Goal: Information Seeking & Learning: Find specific fact

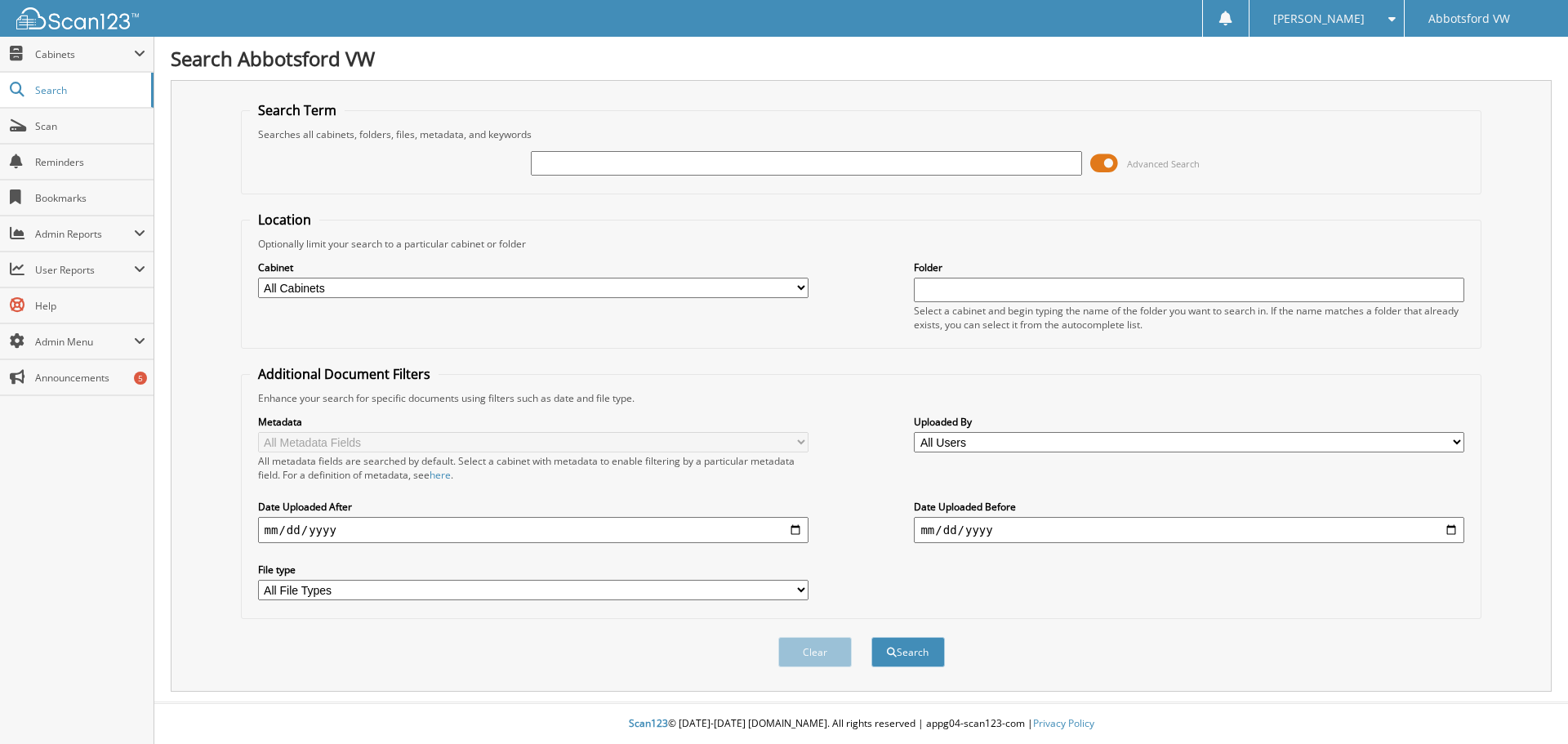
click at [637, 165] on input "text" at bounding box center [806, 163] width 551 height 25
type input "688592"
click at [872, 637] on button "Search" at bounding box center [908, 652] width 74 height 31
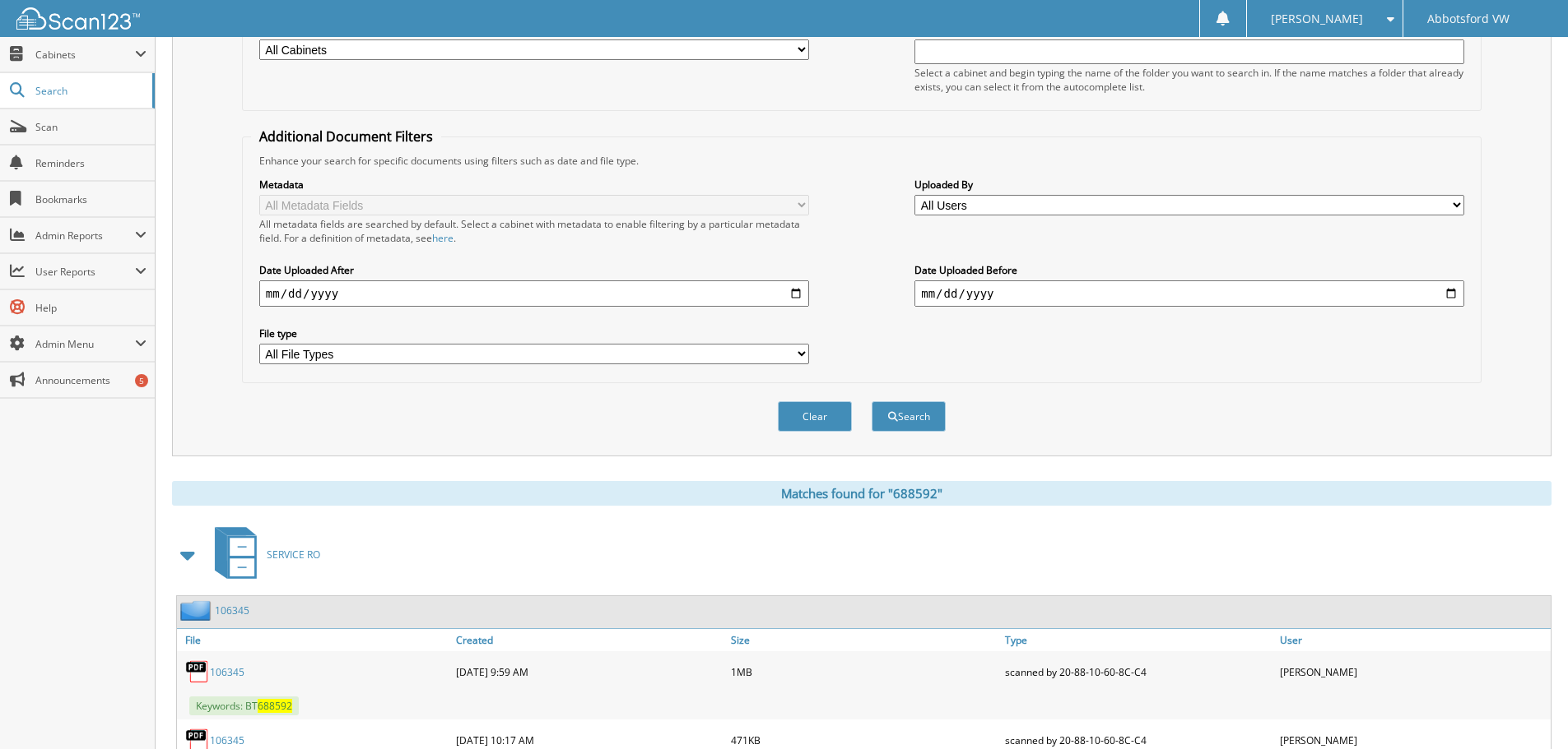
scroll to position [493, 0]
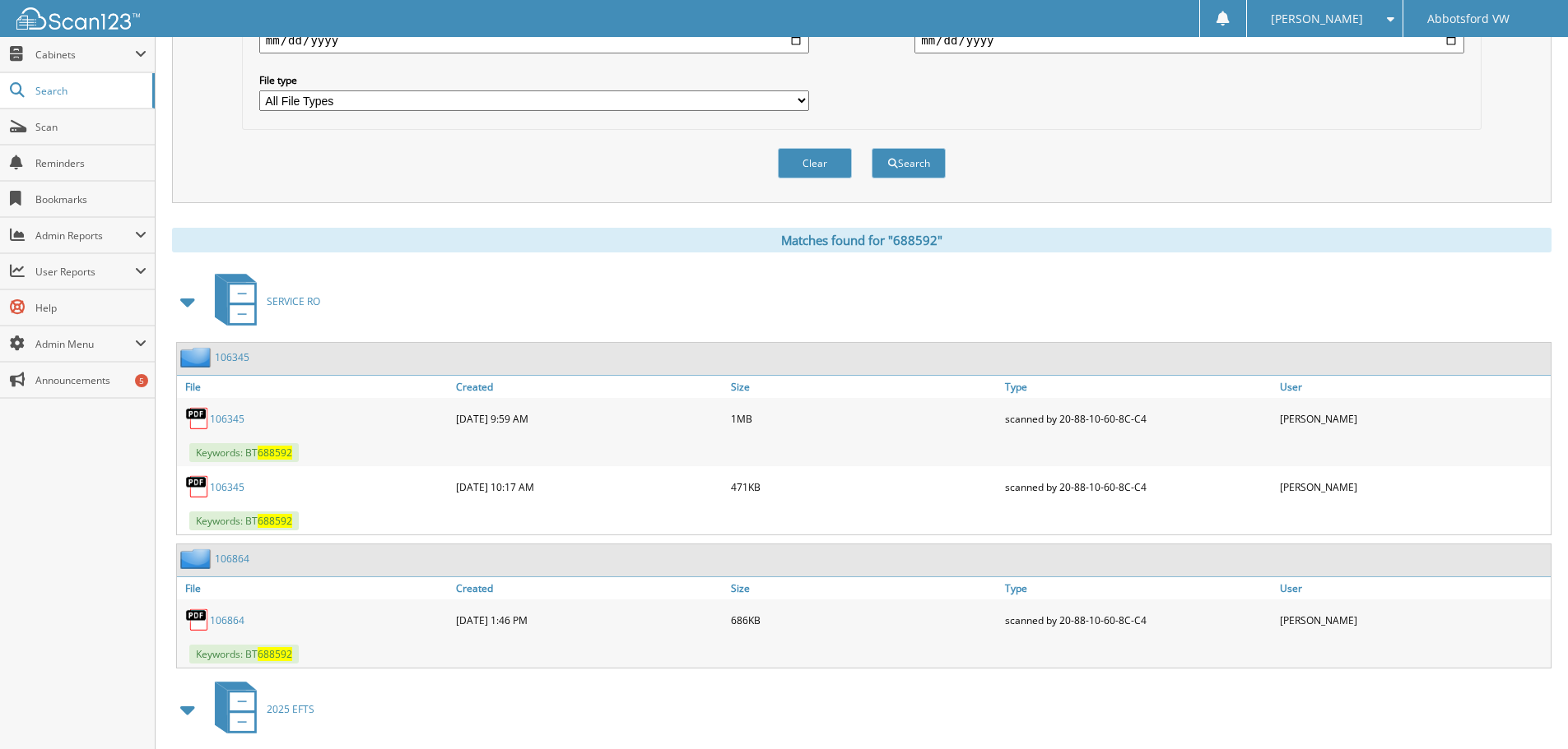
click at [179, 308] on span at bounding box center [189, 302] width 23 height 30
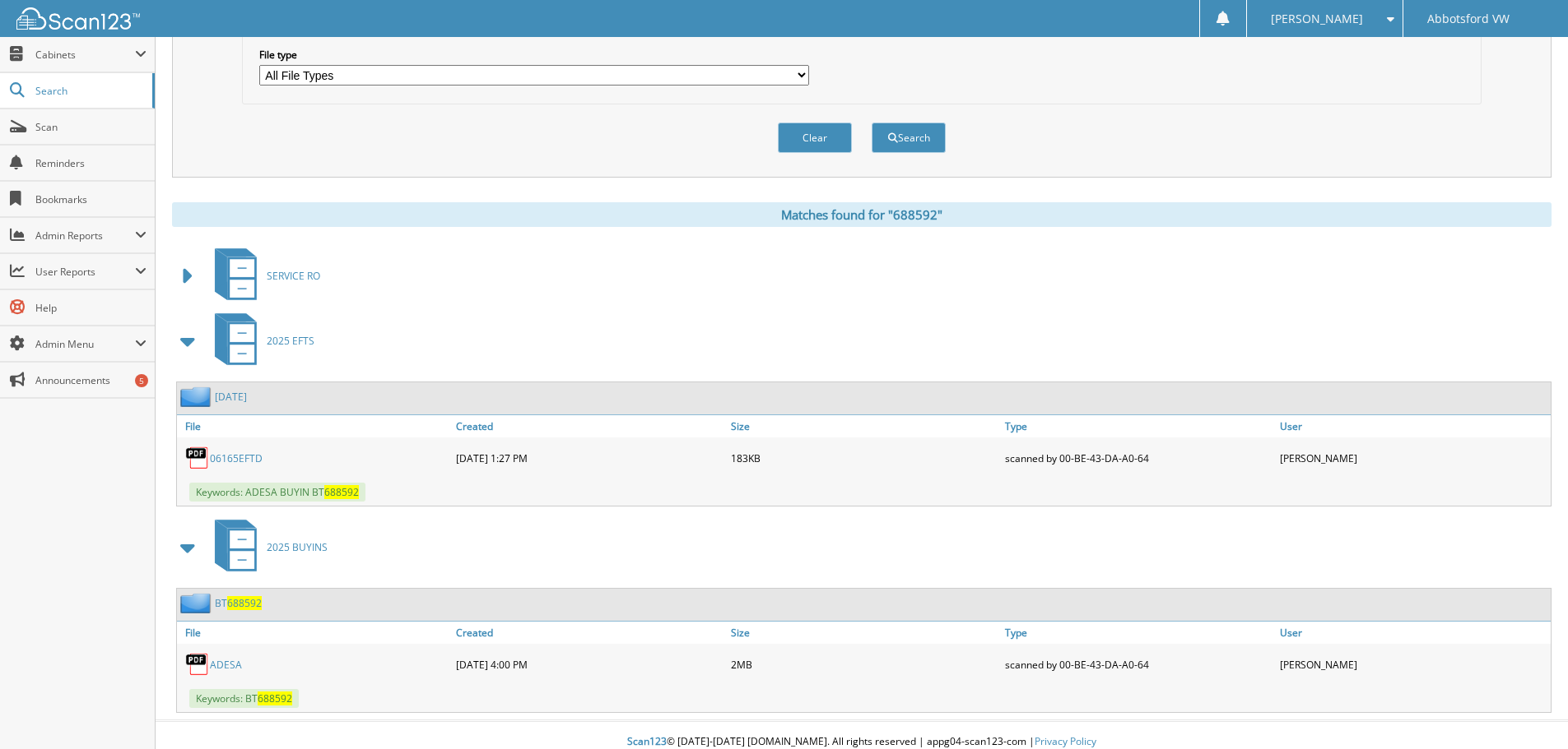
scroll to position [533, 0]
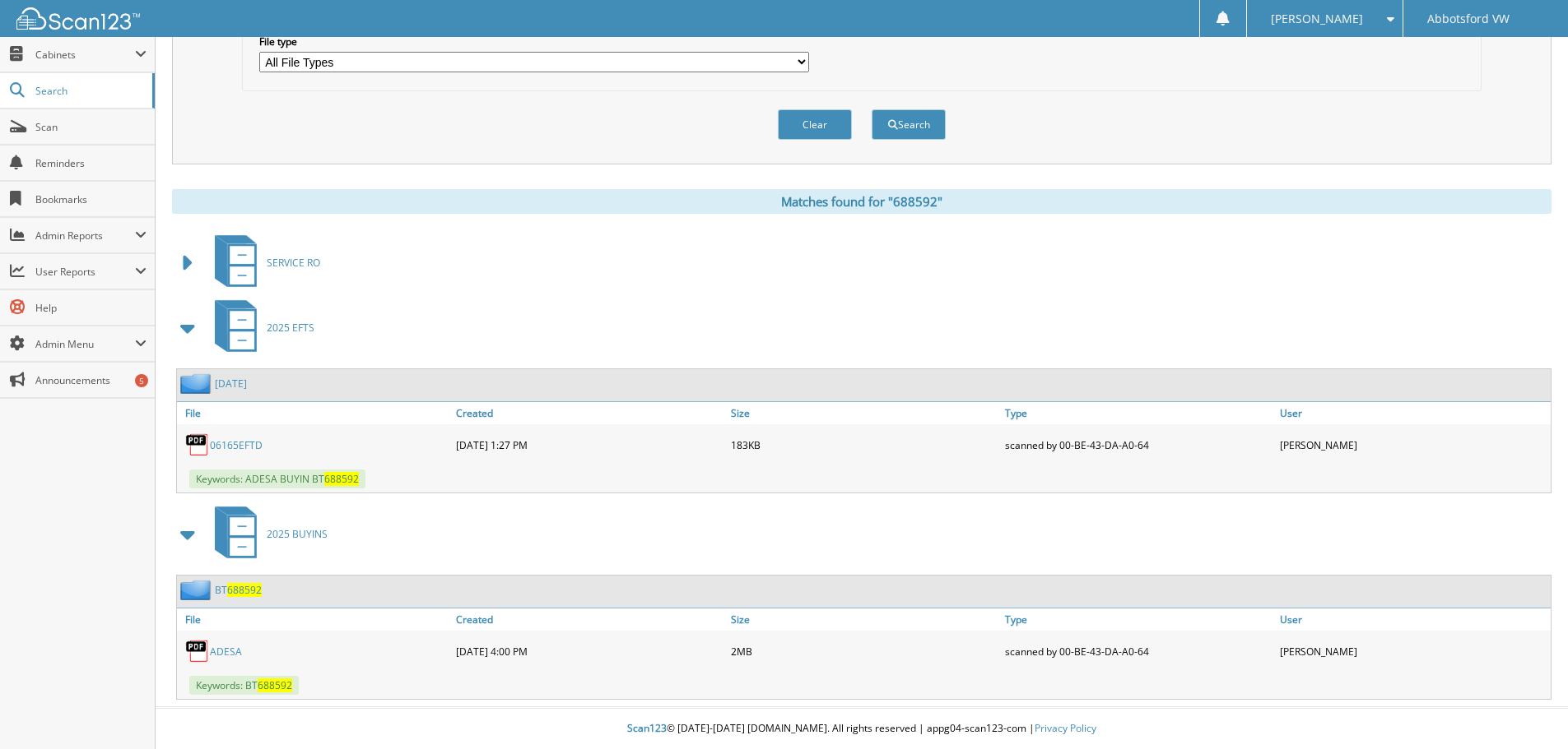
click at [227, 653] on link "ADESA" at bounding box center [225, 652] width 32 height 14
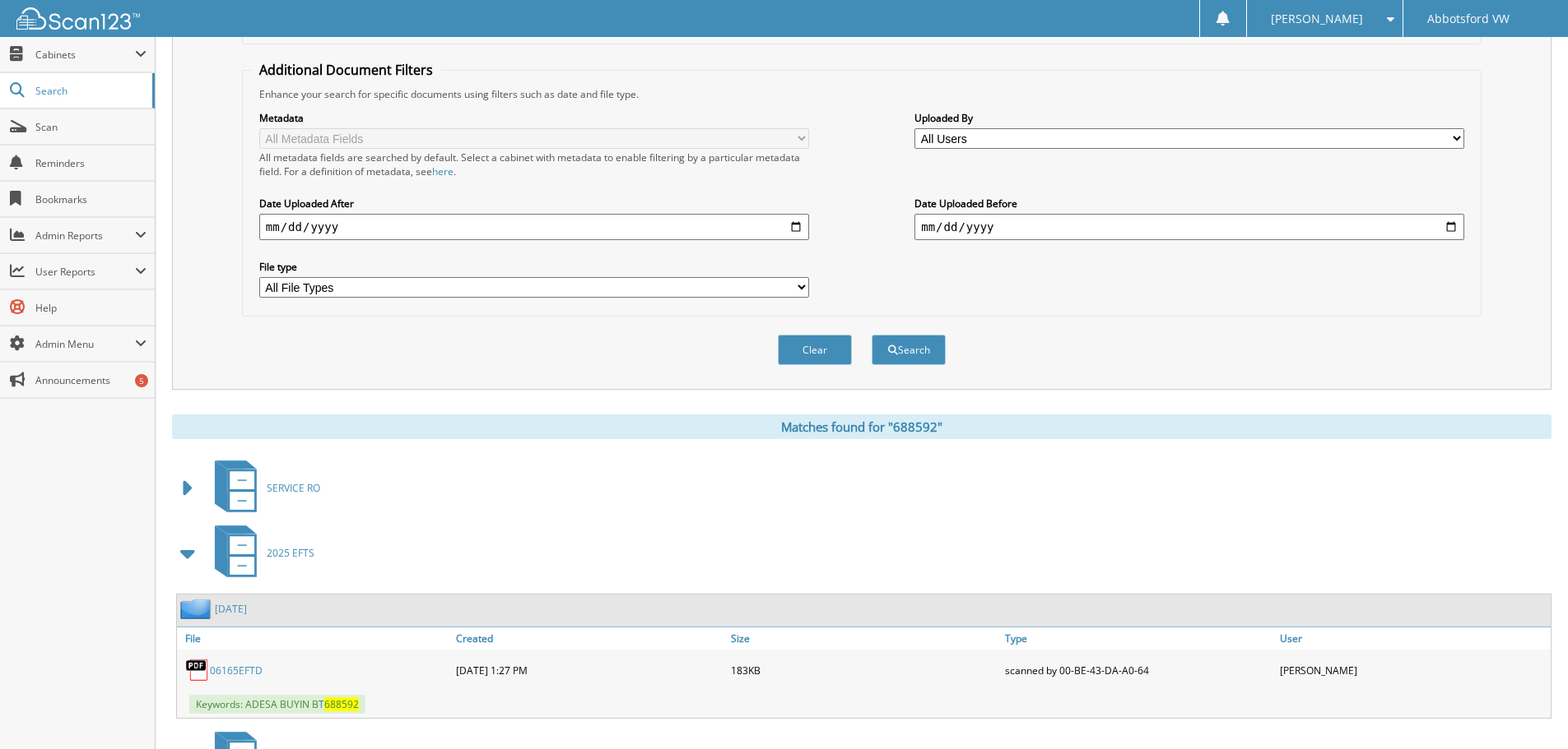
scroll to position [0, 0]
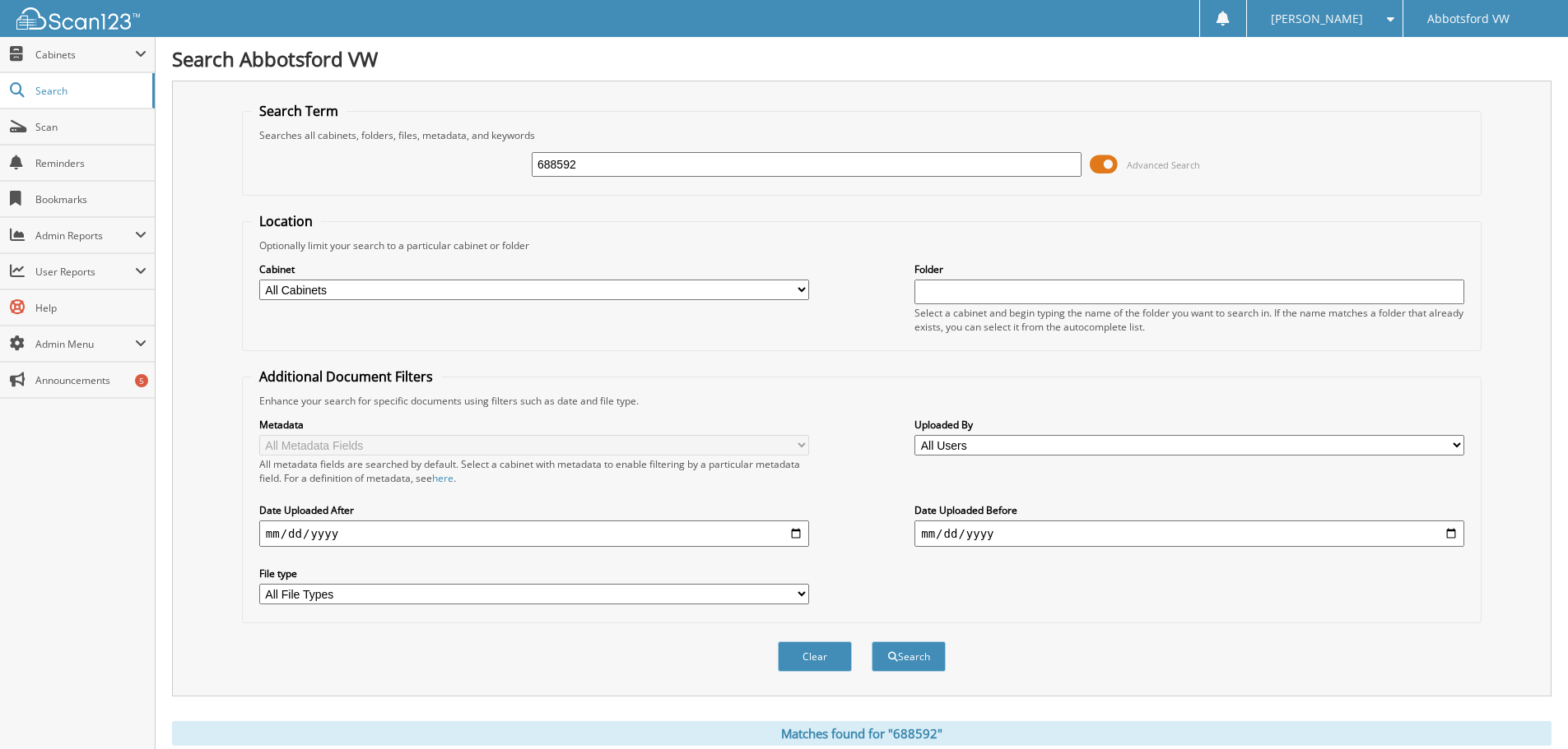
drag, startPoint x: 548, startPoint y: 156, endPoint x: 487, endPoint y: 144, distance: 62.2
click at [487, 144] on div "688592 Advanced Search" at bounding box center [861, 164] width 1221 height 44
type input "137996"
click at [872, 641] on button "Search" at bounding box center [908, 657] width 74 height 31
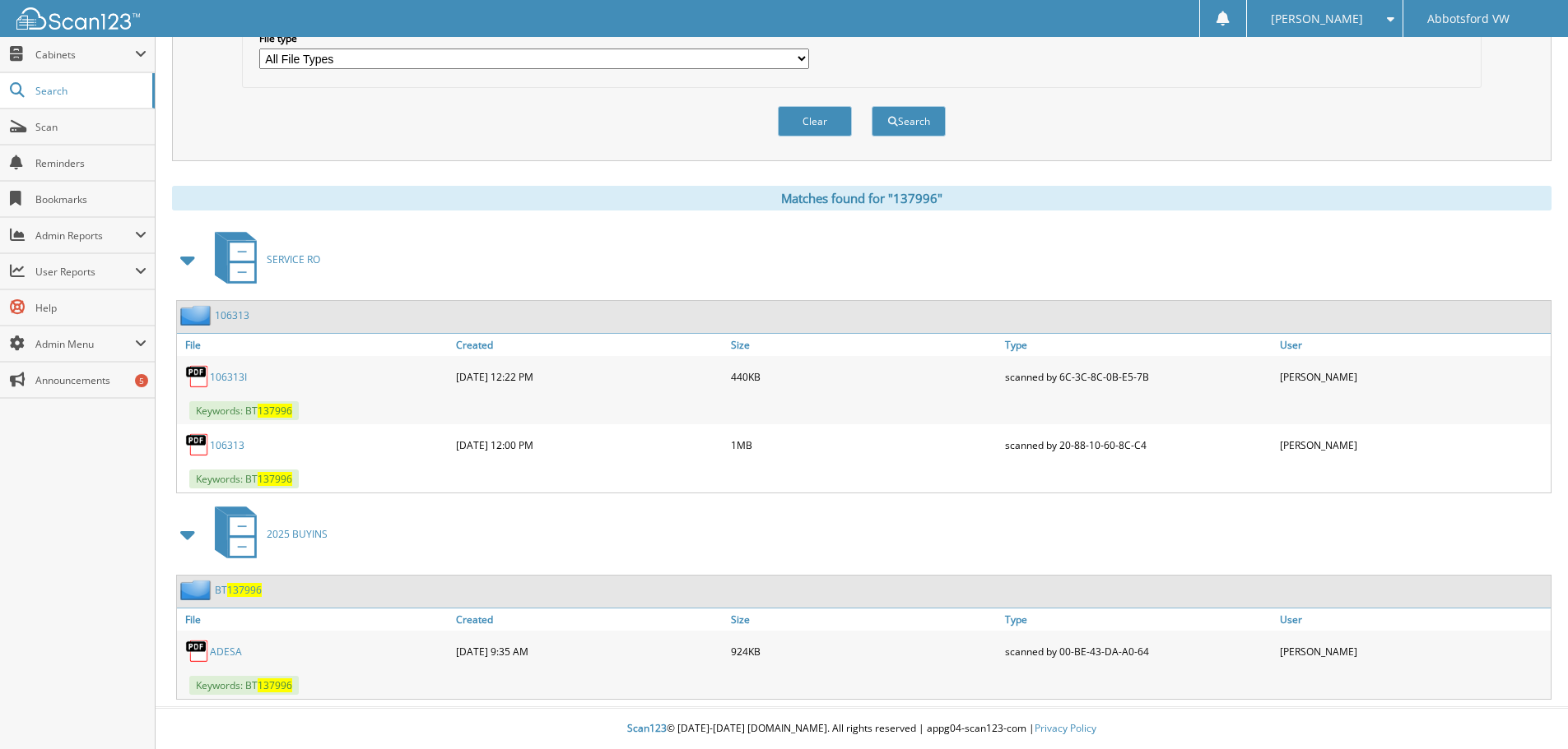
click at [228, 651] on link "ADESA" at bounding box center [225, 652] width 32 height 14
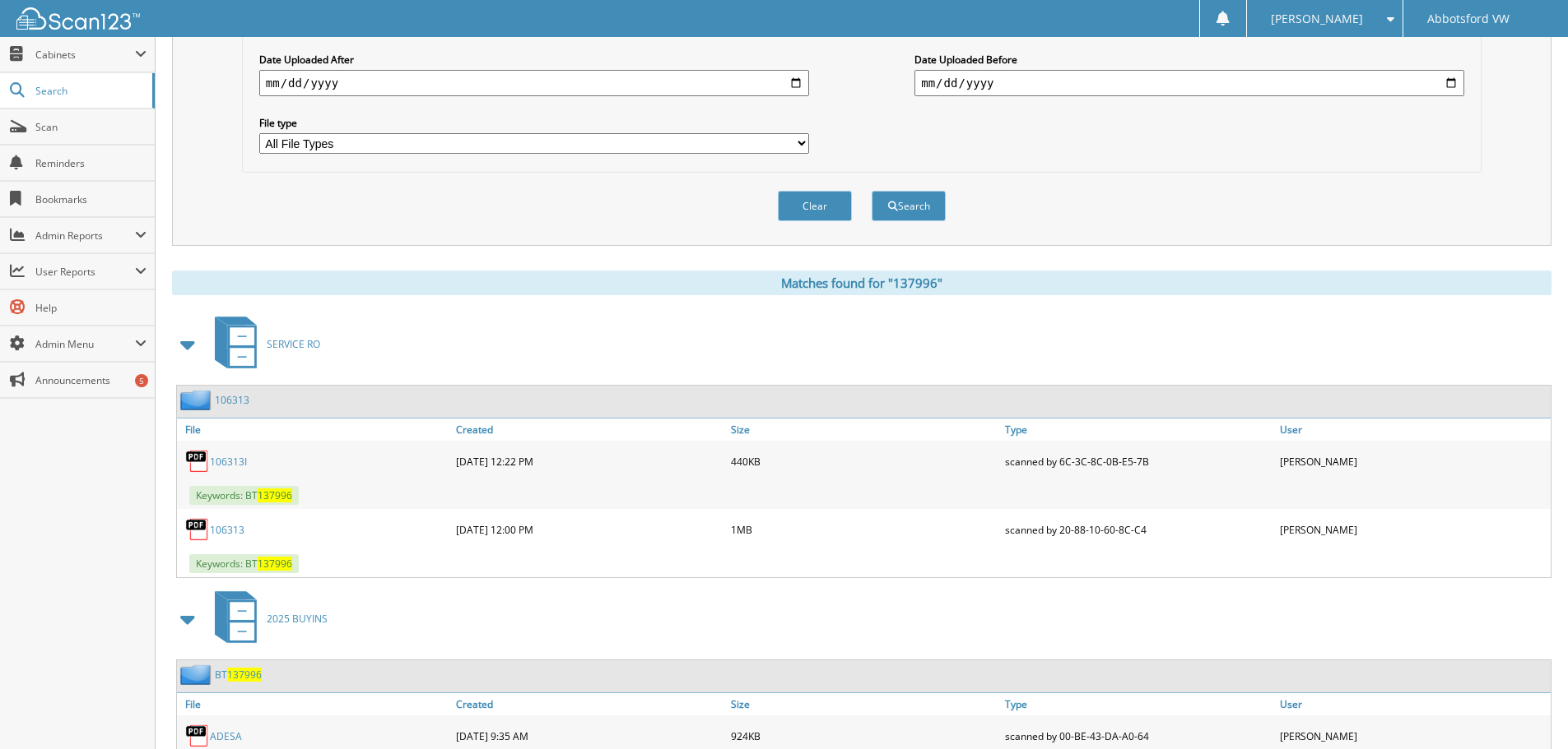
scroll to position [0, 0]
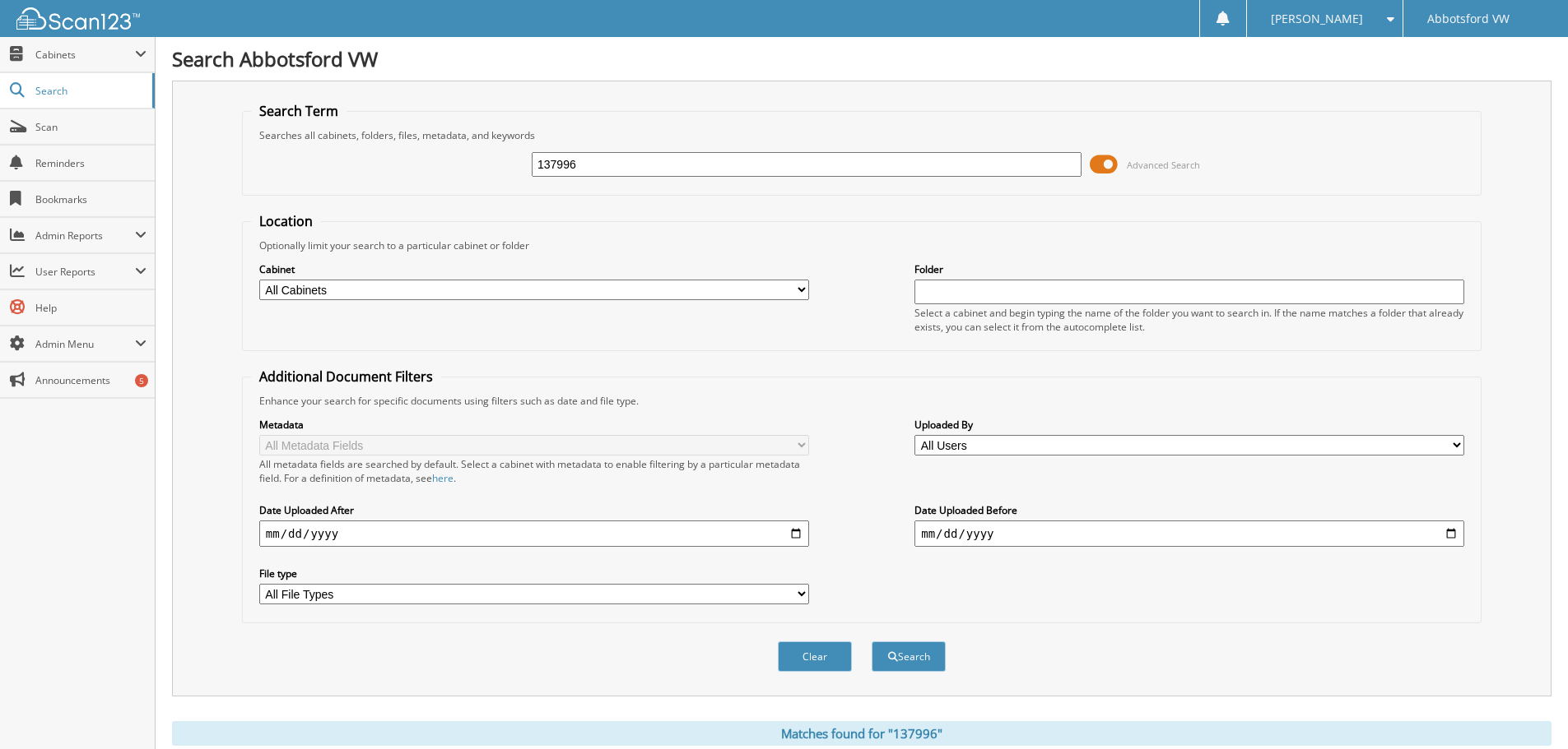
drag, startPoint x: 600, startPoint y: 162, endPoint x: 368, endPoint y: 151, distance: 232.3
click at [370, 151] on div "137996 Advanced Search" at bounding box center [861, 164] width 1221 height 44
type input "66706"
click at [872, 641] on button "Search" at bounding box center [908, 657] width 74 height 31
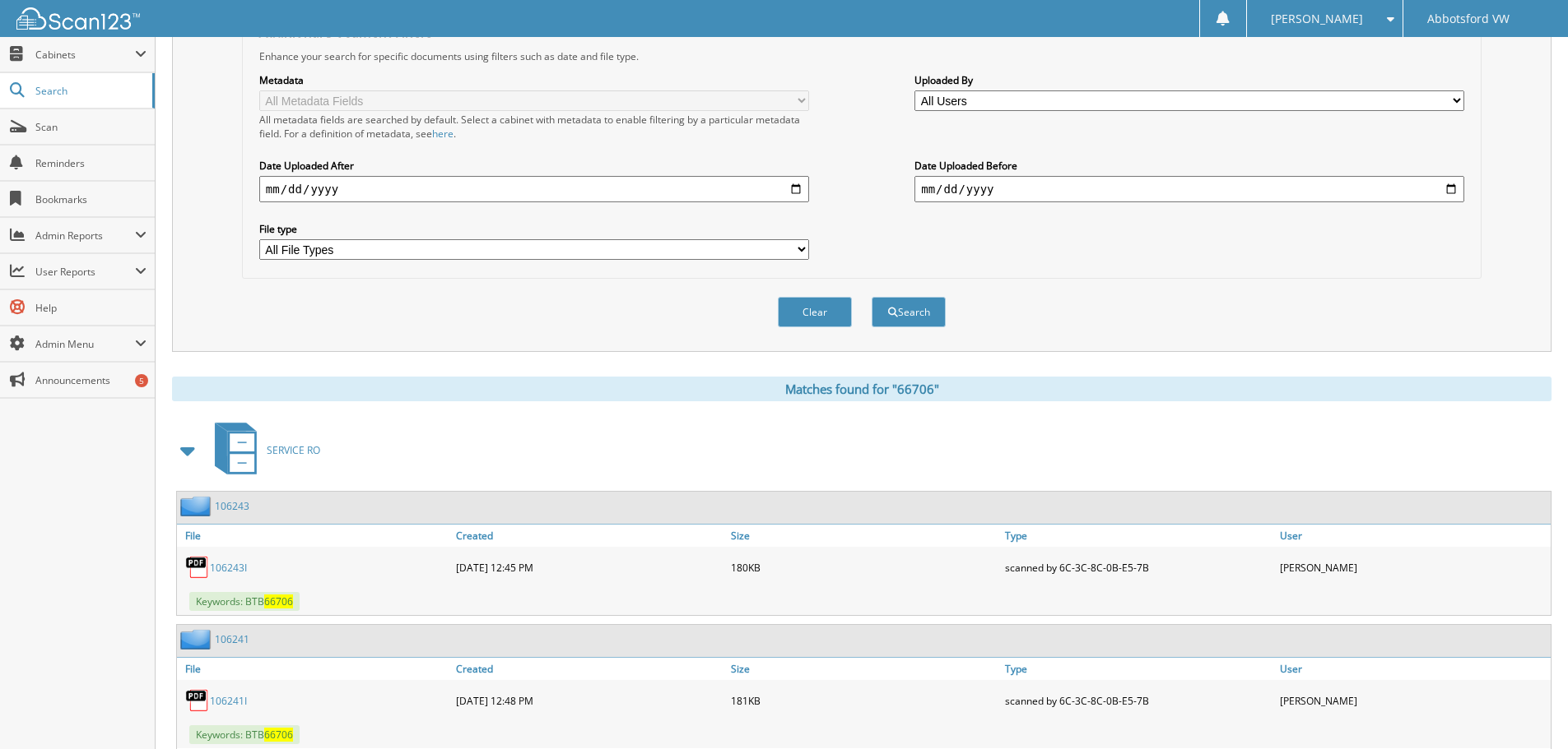
scroll to position [658, 0]
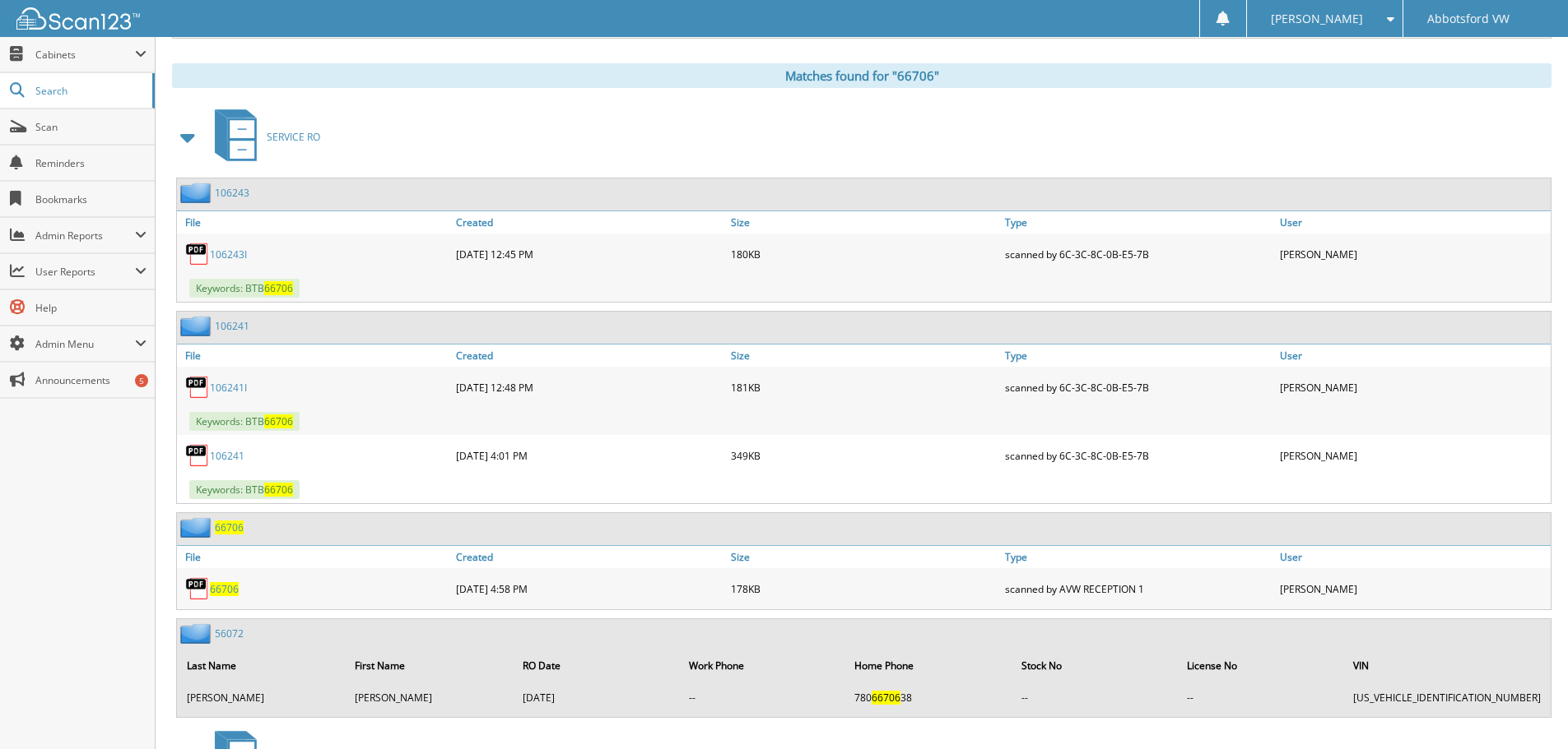
click at [187, 133] on span at bounding box center [189, 137] width 23 height 30
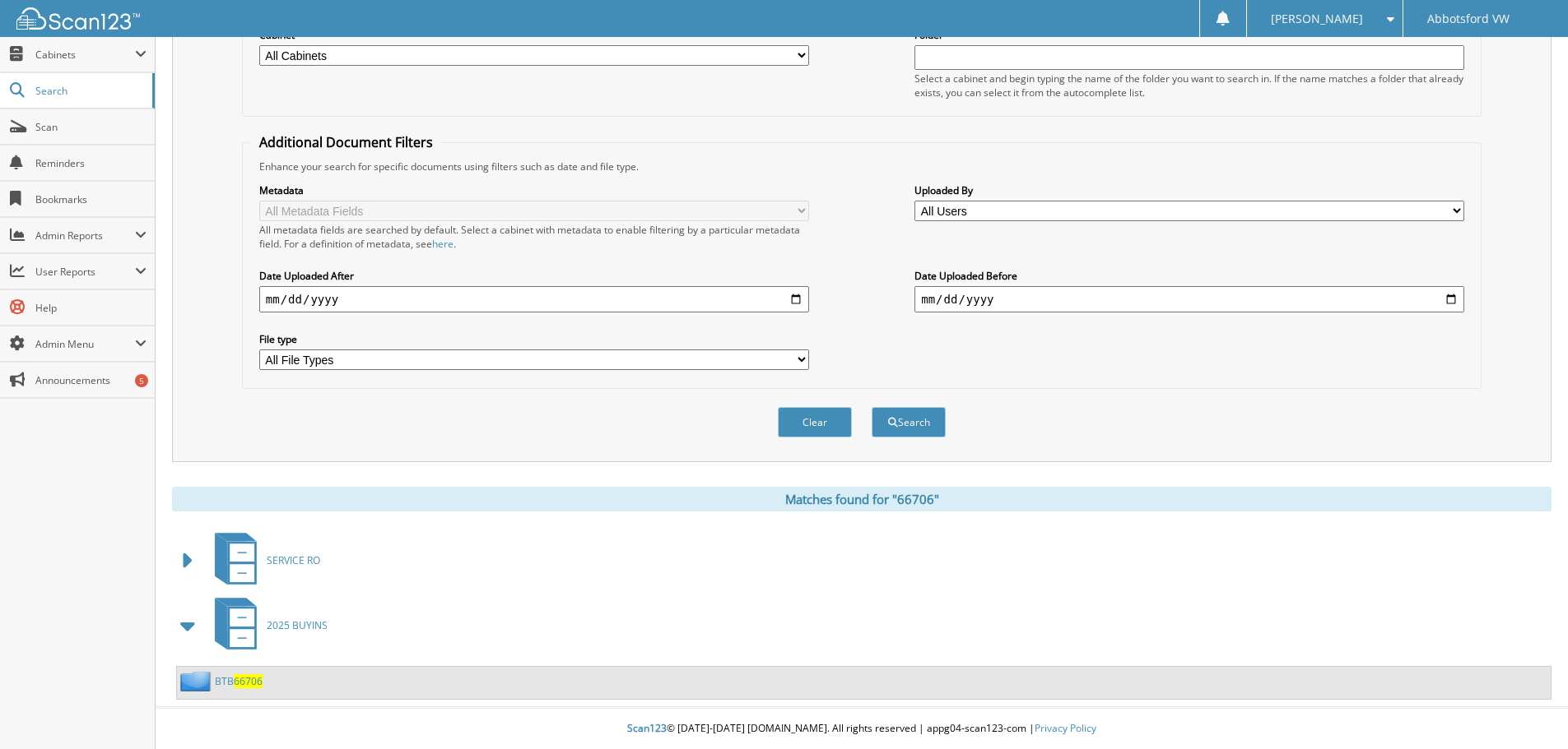
scroll to position [236, 0]
click at [239, 681] on span "66706" at bounding box center [248, 681] width 29 height 14
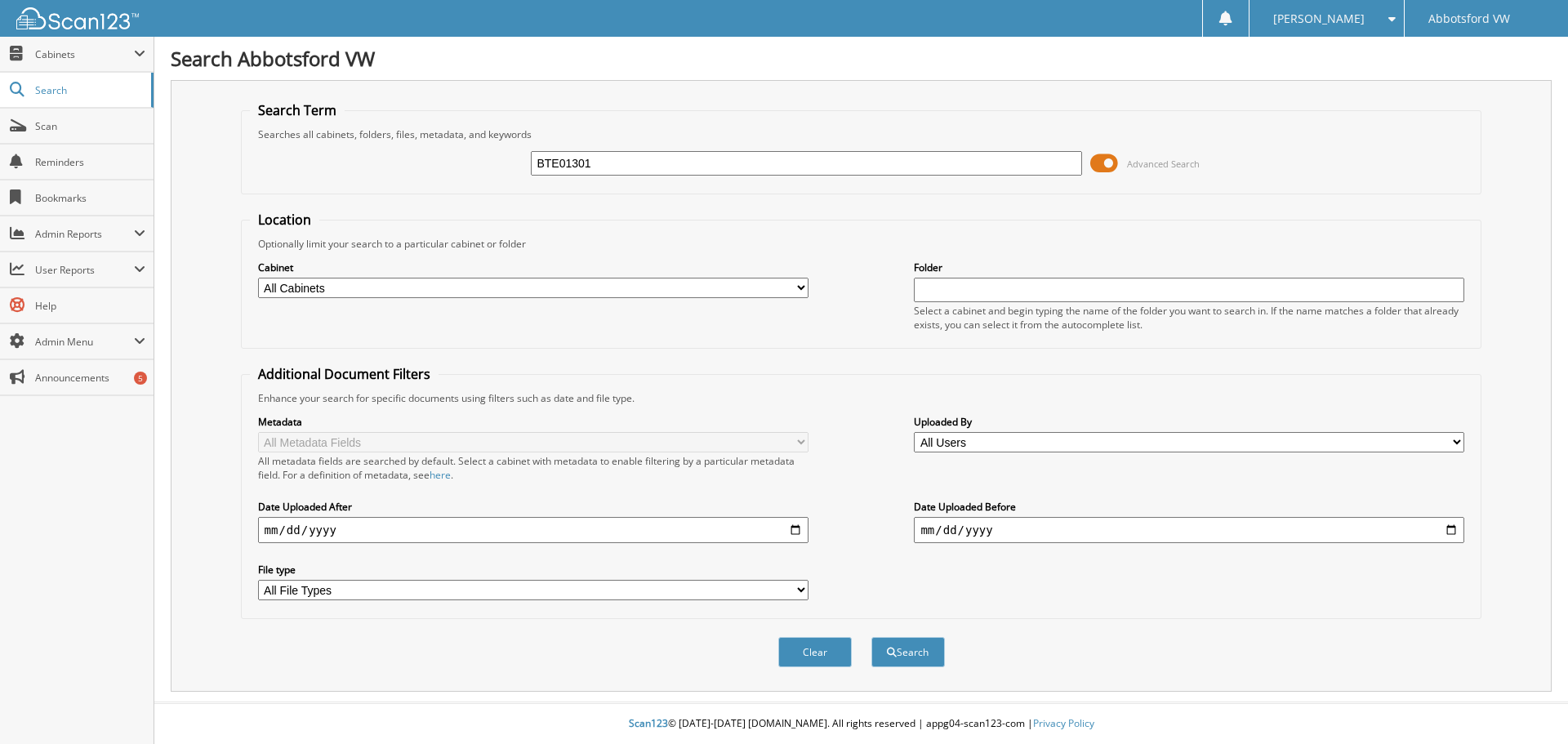
click at [553, 161] on input "BTE01301" at bounding box center [806, 163] width 551 height 25
type input "E01301"
click at [901, 652] on button "Search" at bounding box center [908, 652] width 74 height 31
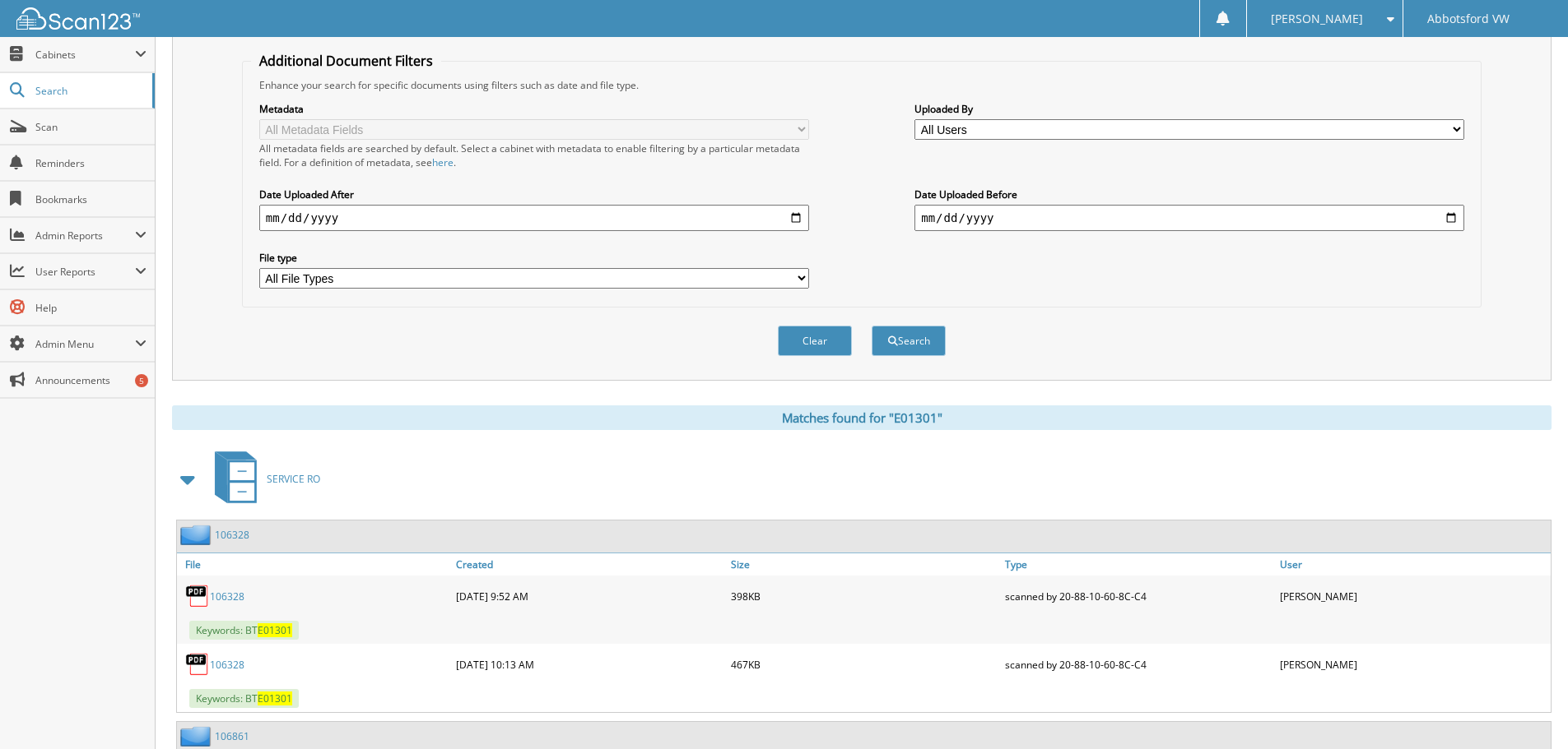
scroll to position [576, 0]
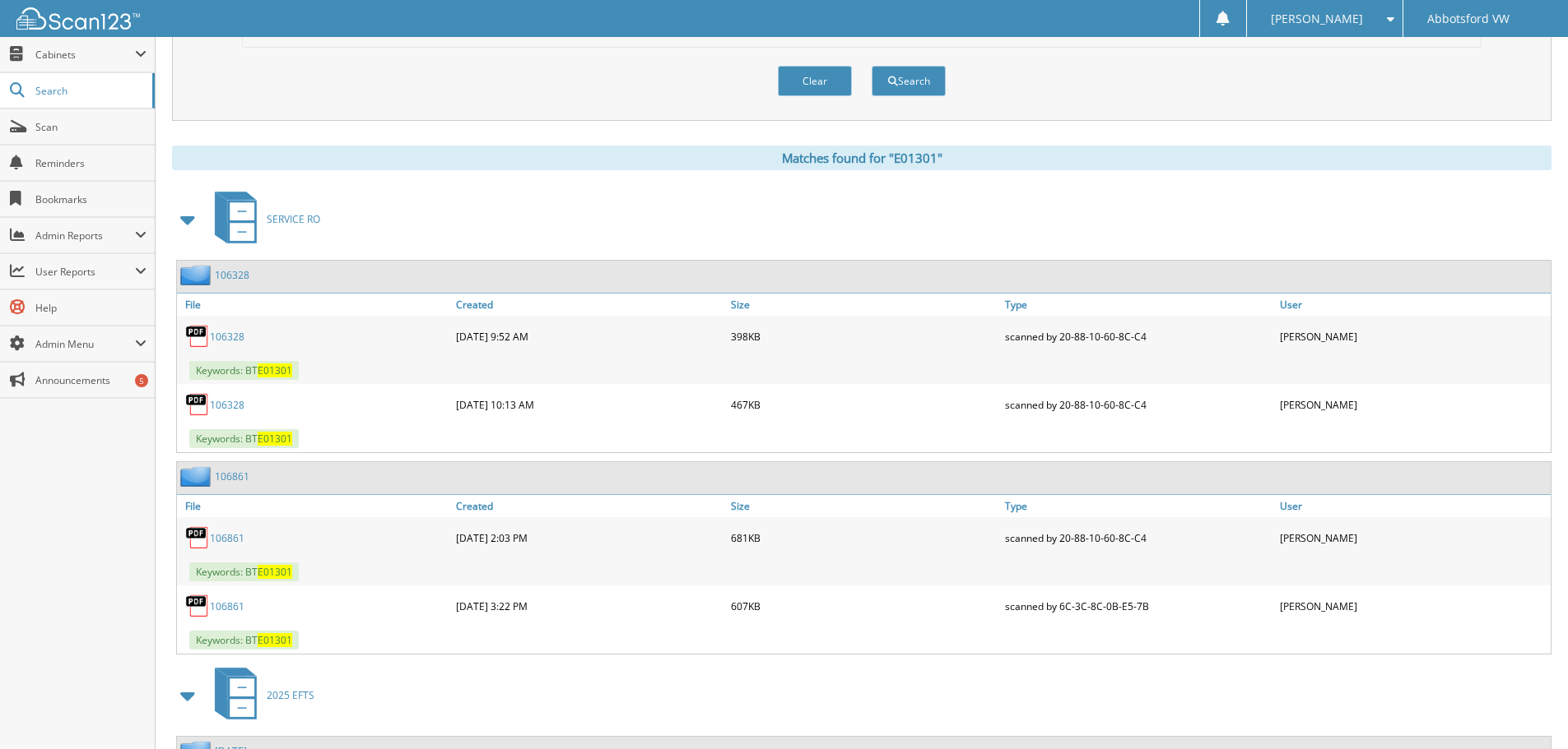
click at [185, 219] on span at bounding box center [189, 219] width 23 height 30
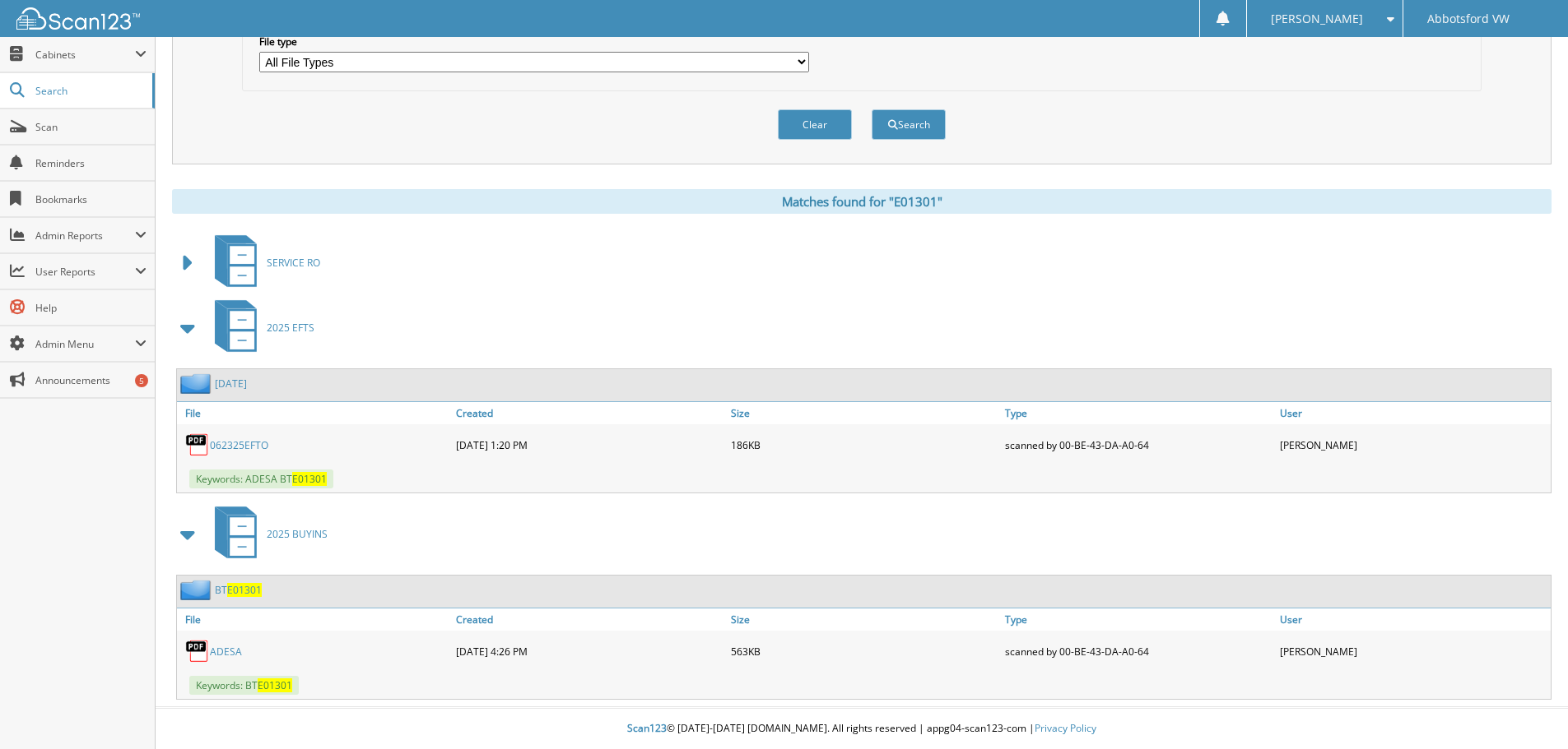
click at [224, 650] on link "ADESA" at bounding box center [225, 652] width 32 height 14
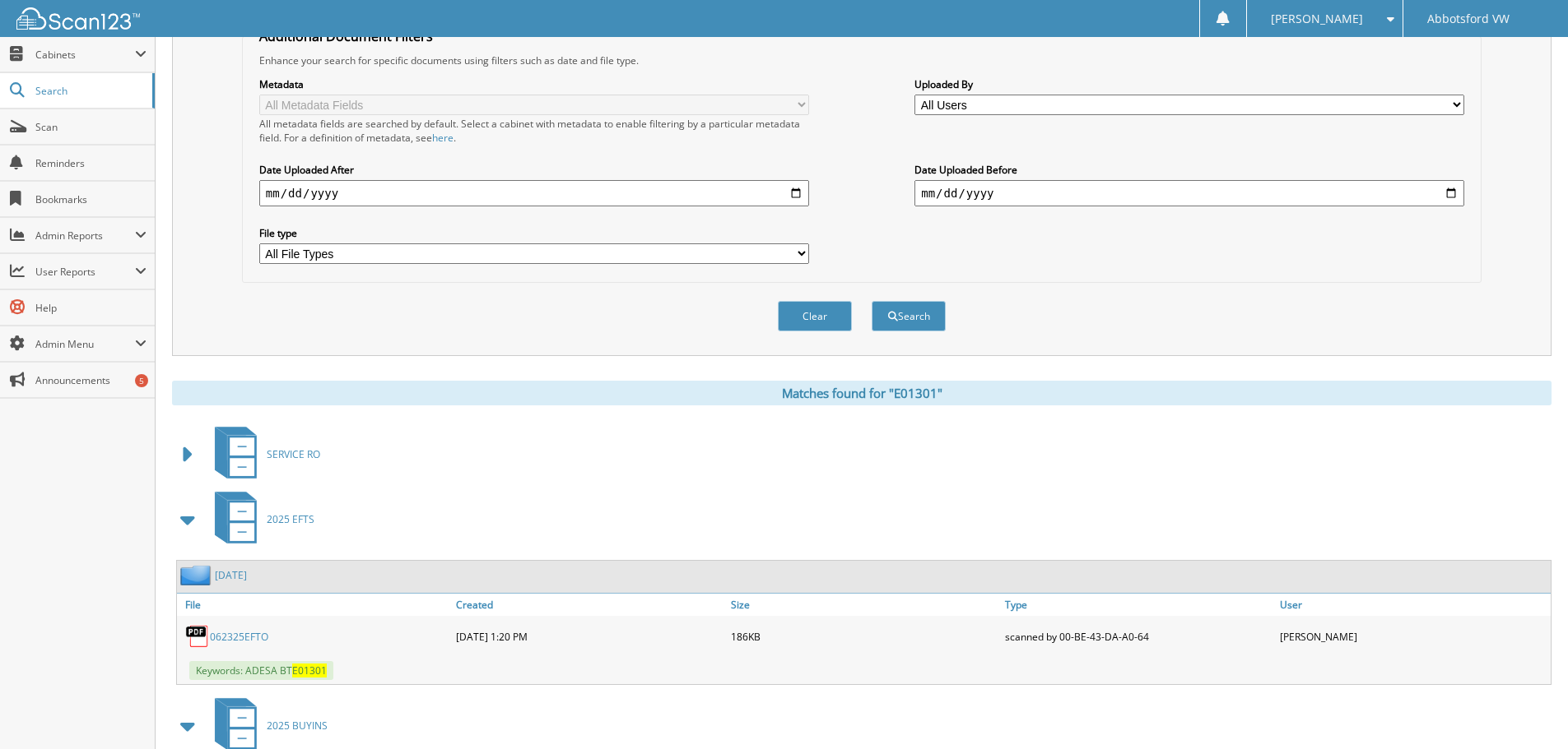
scroll to position [0, 0]
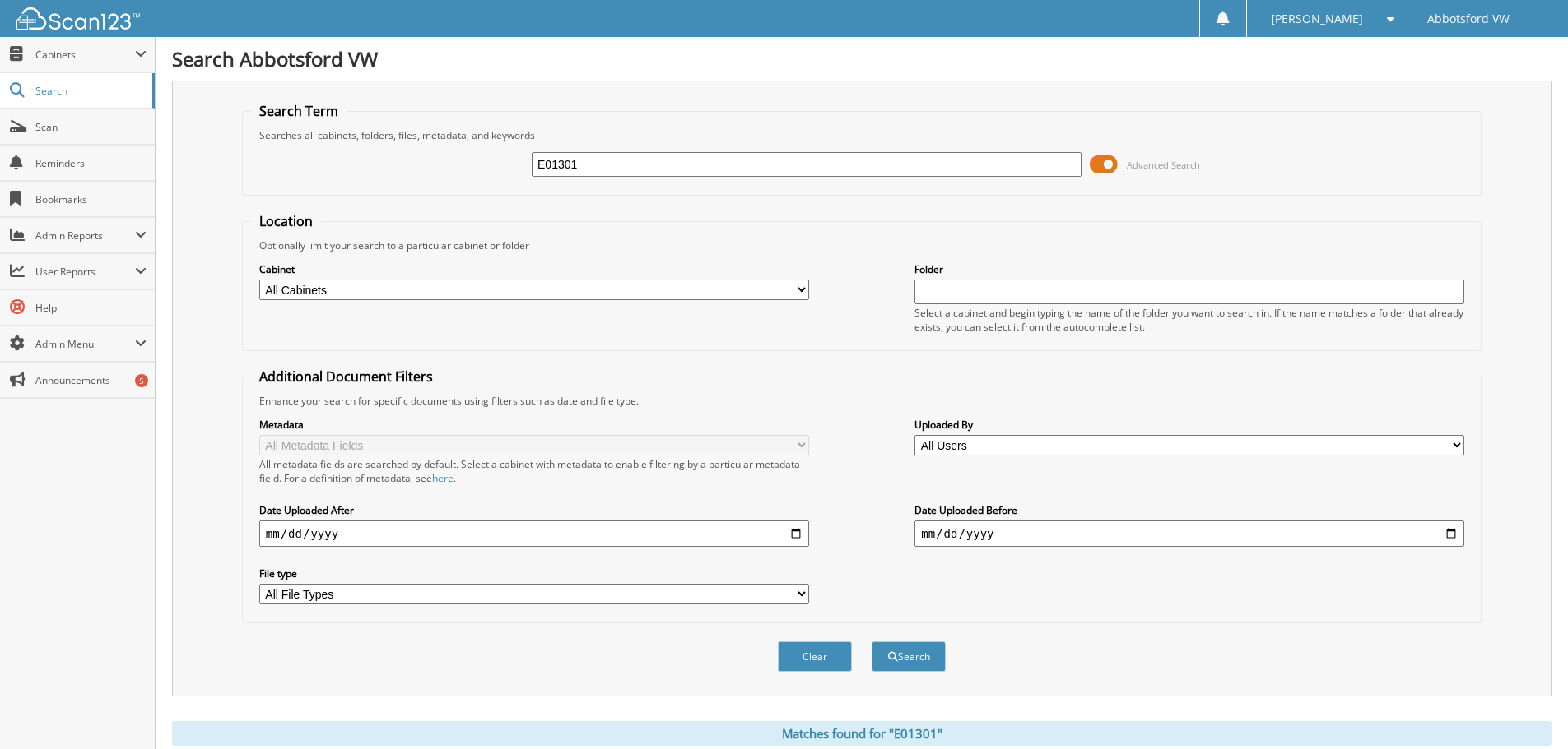
drag, startPoint x: 601, startPoint y: 159, endPoint x: 468, endPoint y: 156, distance: 133.0
click at [468, 156] on div "E01301 Advanced Search" at bounding box center [861, 164] width 1221 height 44
type input "c26334"
click at [897, 648] on button "Search" at bounding box center [908, 657] width 74 height 31
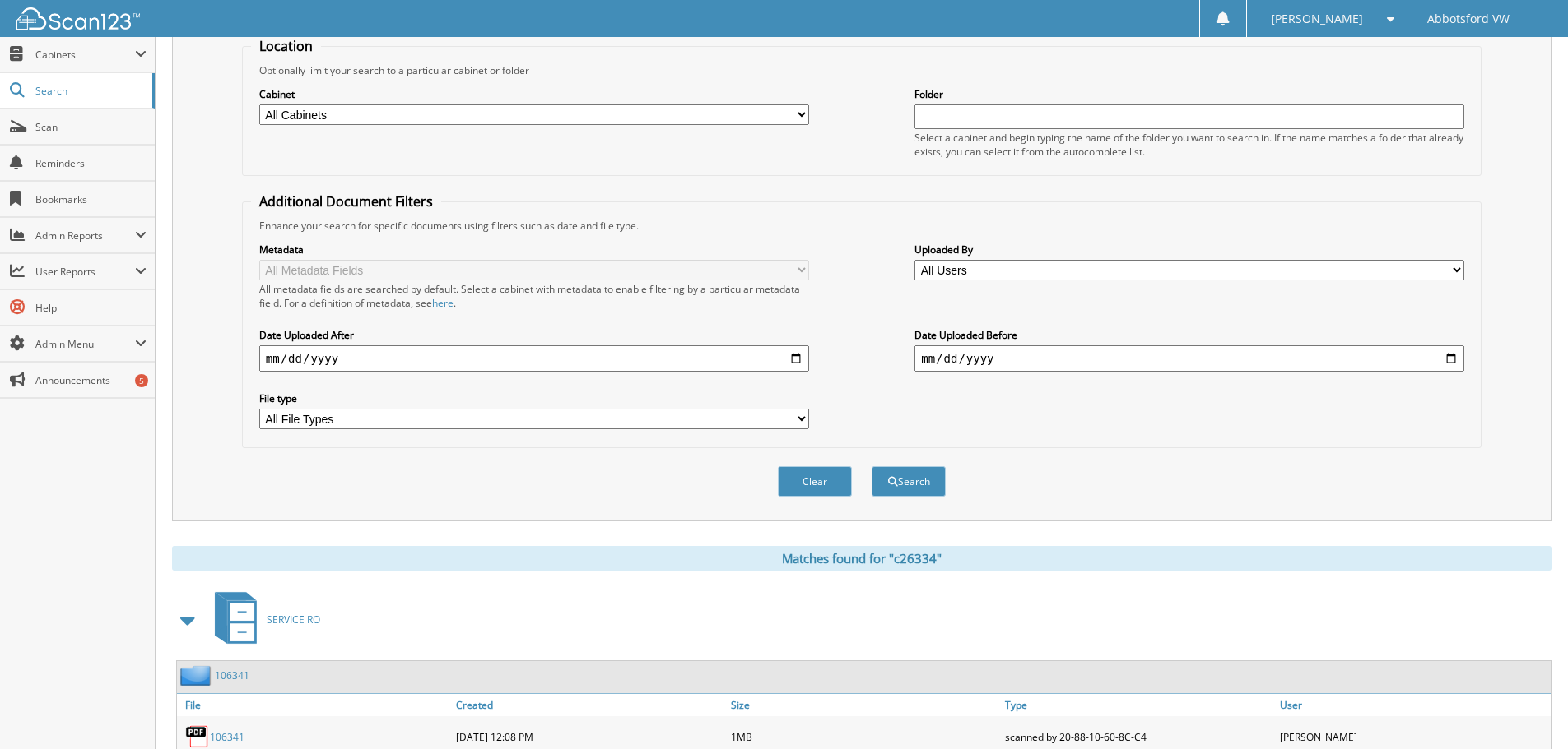
scroll to position [329, 0]
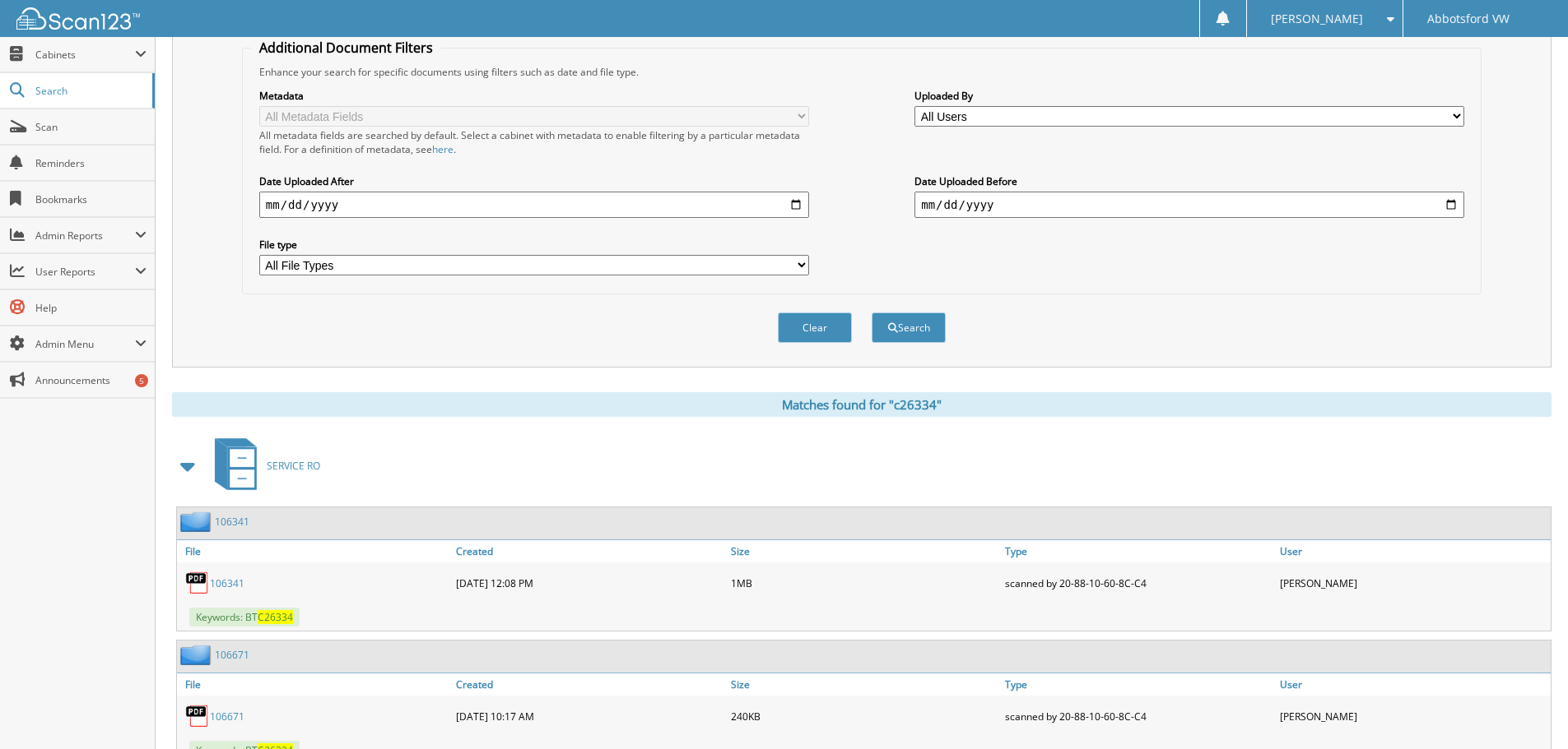
click at [189, 463] on span at bounding box center [189, 466] width 23 height 30
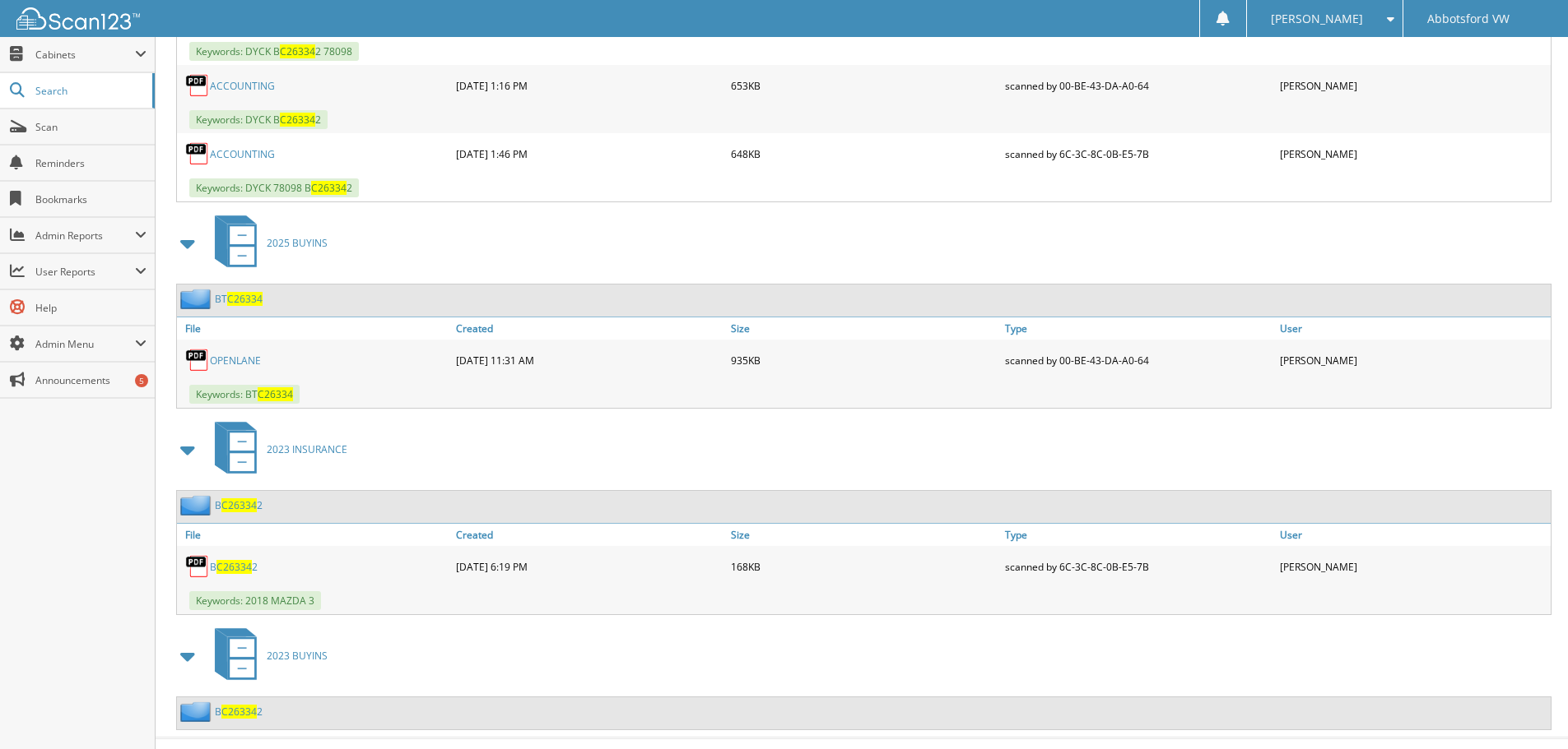
scroll to position [1060, 0]
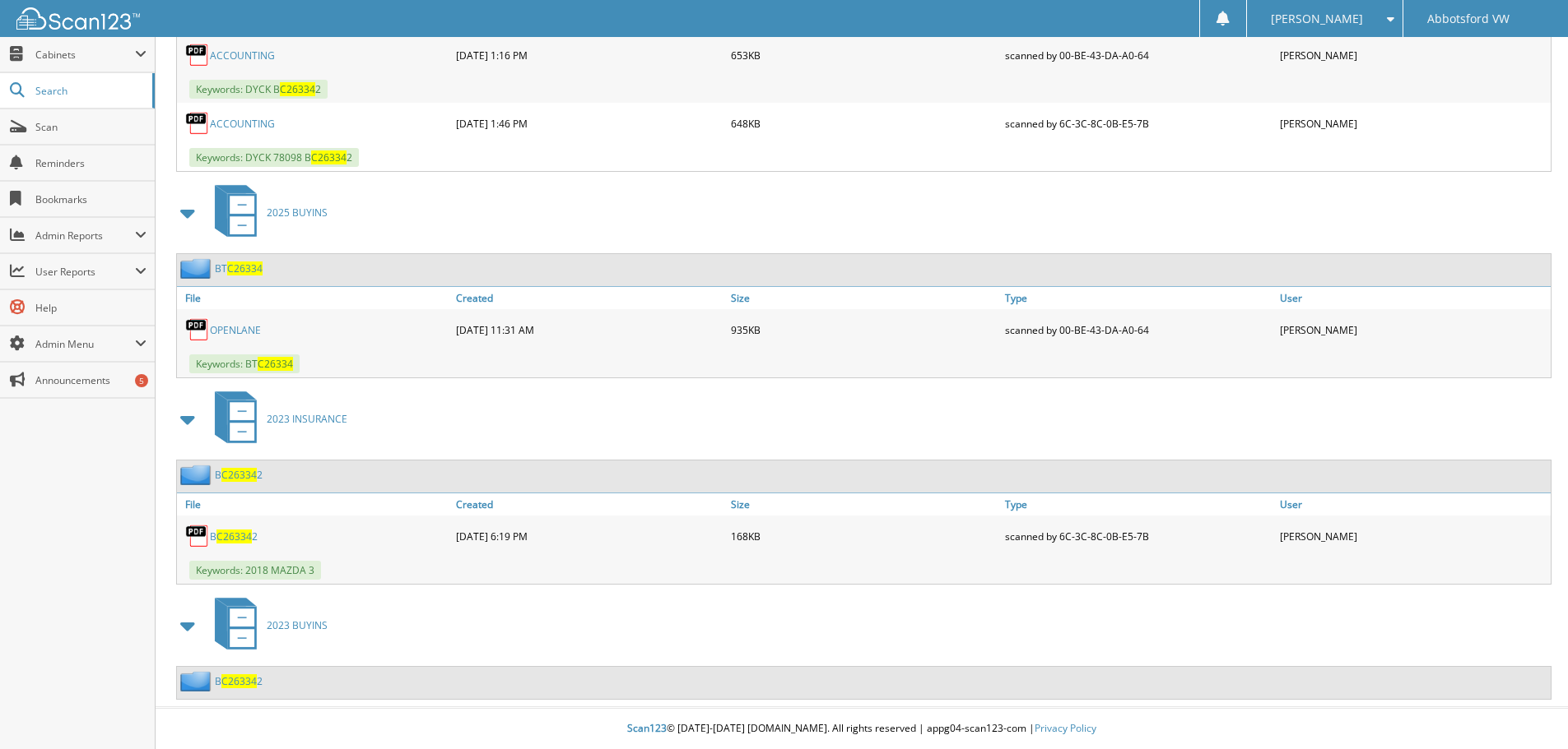
click at [227, 326] on link "OPENLANE" at bounding box center [235, 330] width 51 height 14
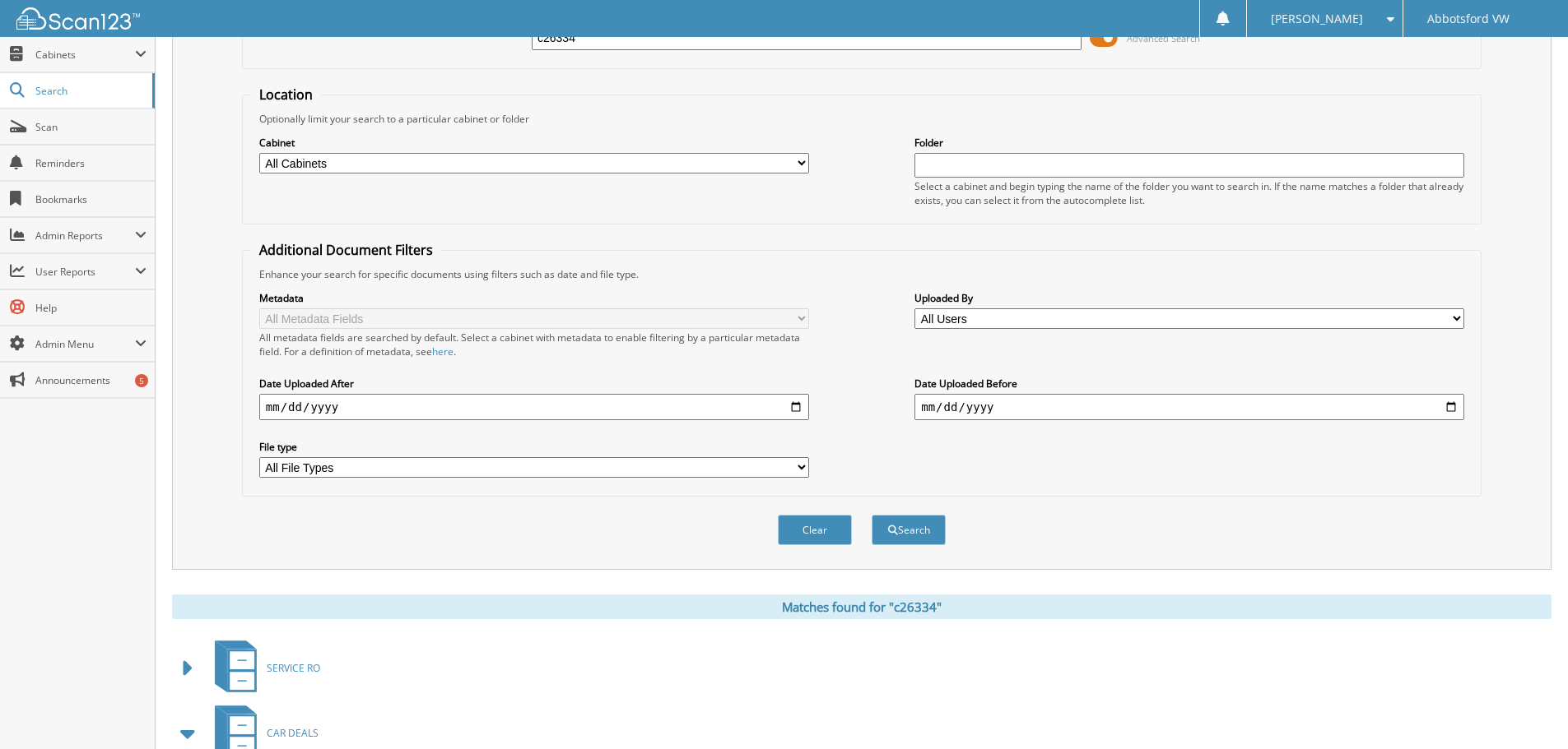
scroll to position [0, 0]
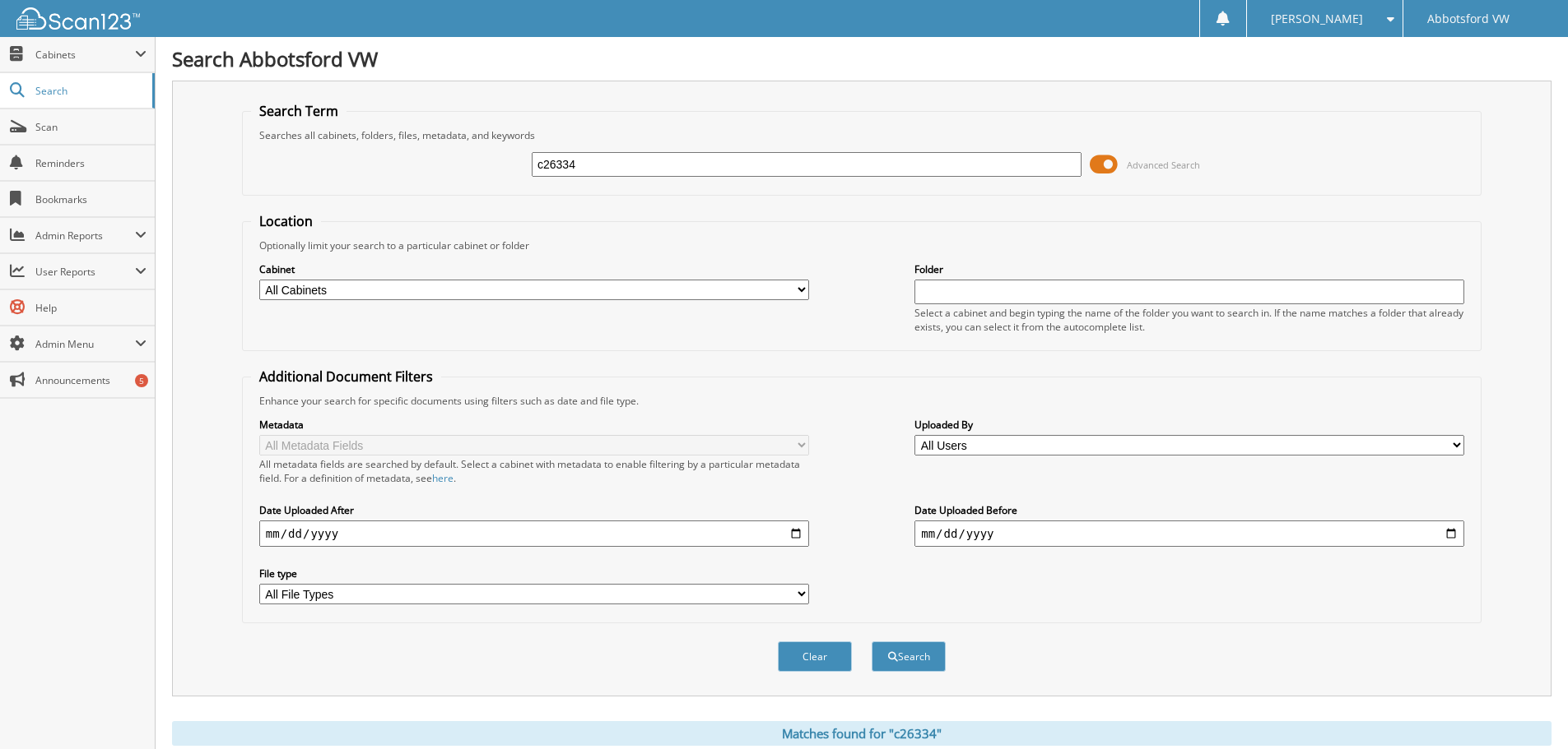
drag, startPoint x: 586, startPoint y: 164, endPoint x: 433, endPoint y: 150, distance: 153.6
click at [436, 150] on div "c26334 Advanced Search" at bounding box center [861, 164] width 1221 height 44
type input "306675"
click at [872, 641] on button "Search" at bounding box center [908, 657] width 74 height 31
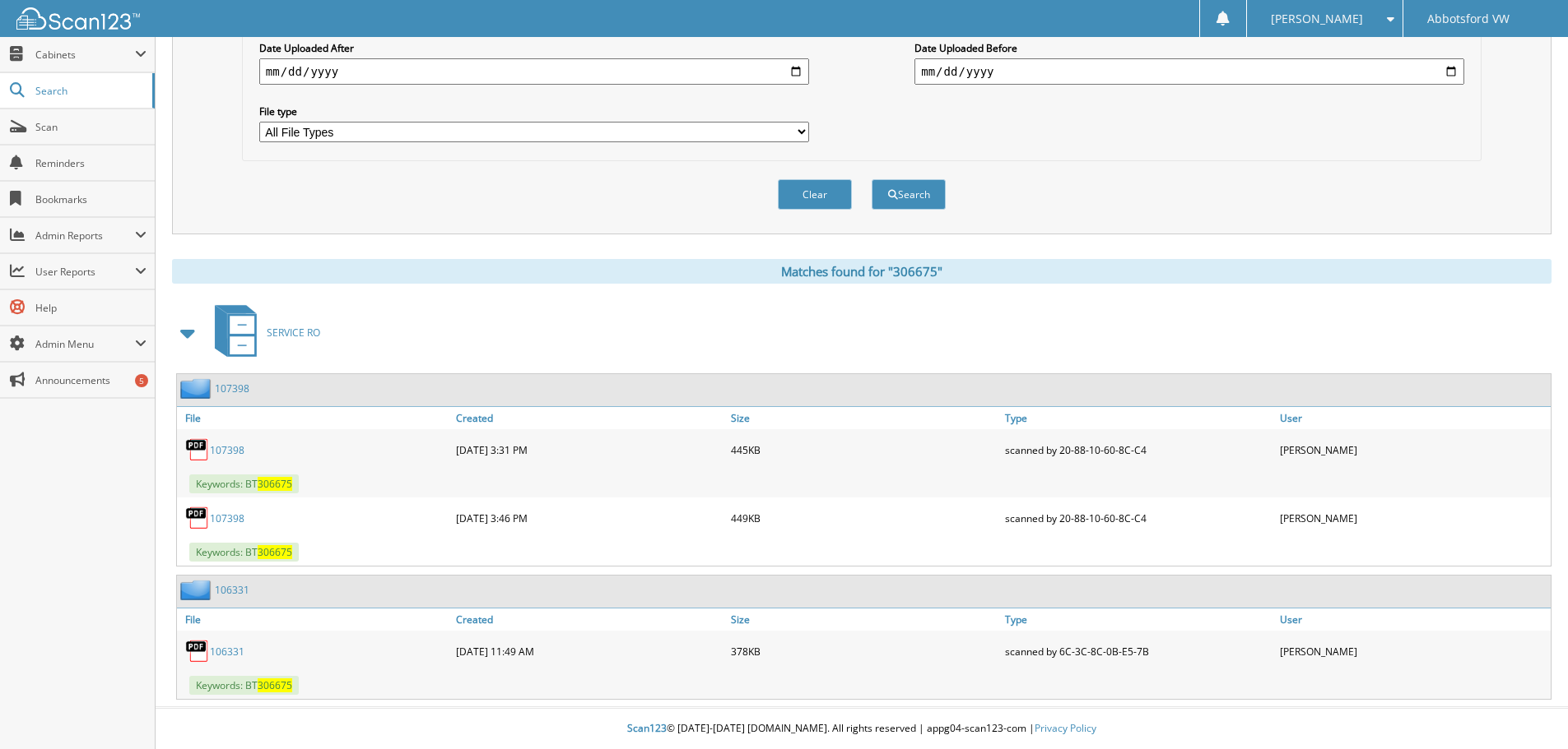
click at [182, 327] on span at bounding box center [189, 333] width 23 height 30
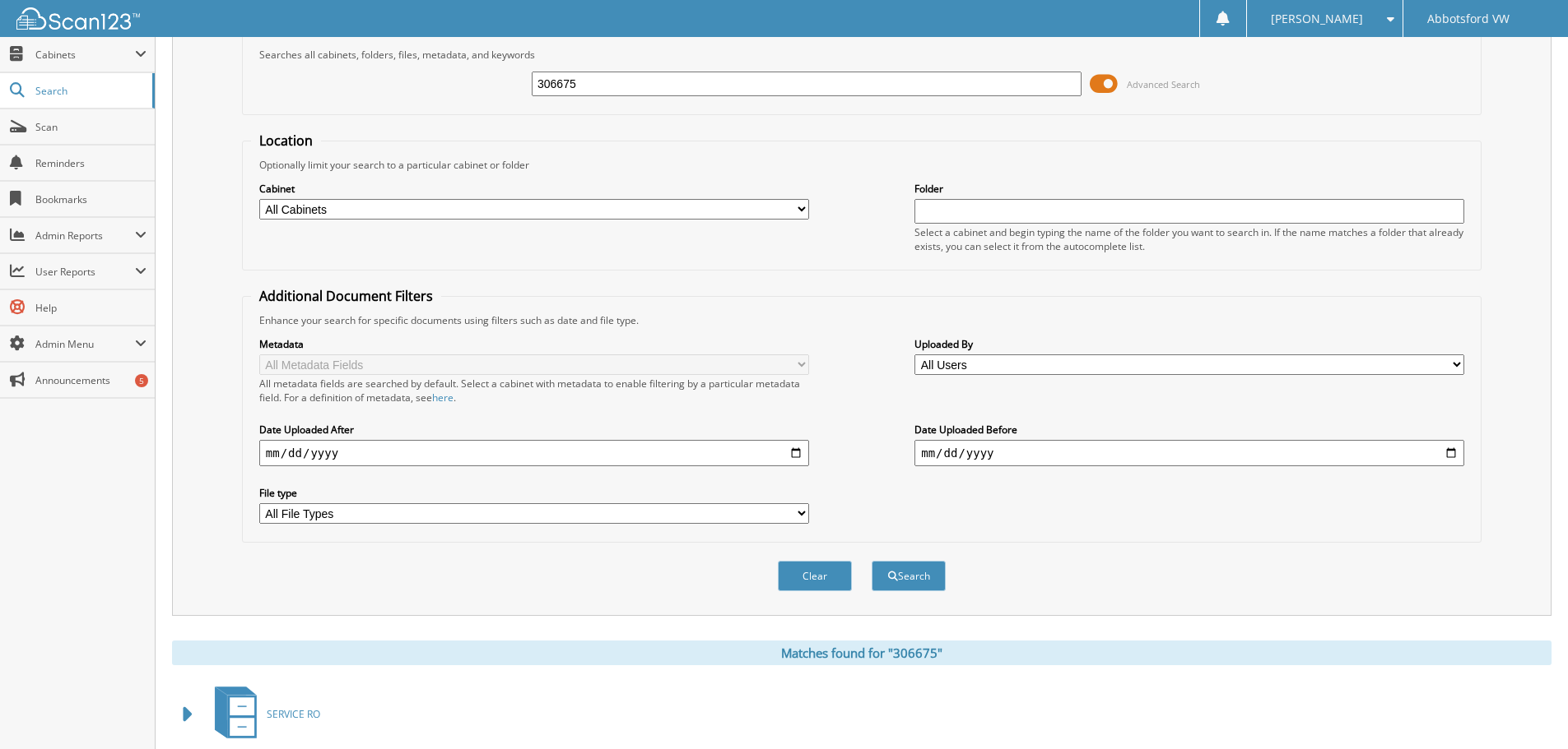
scroll to position [0, 0]
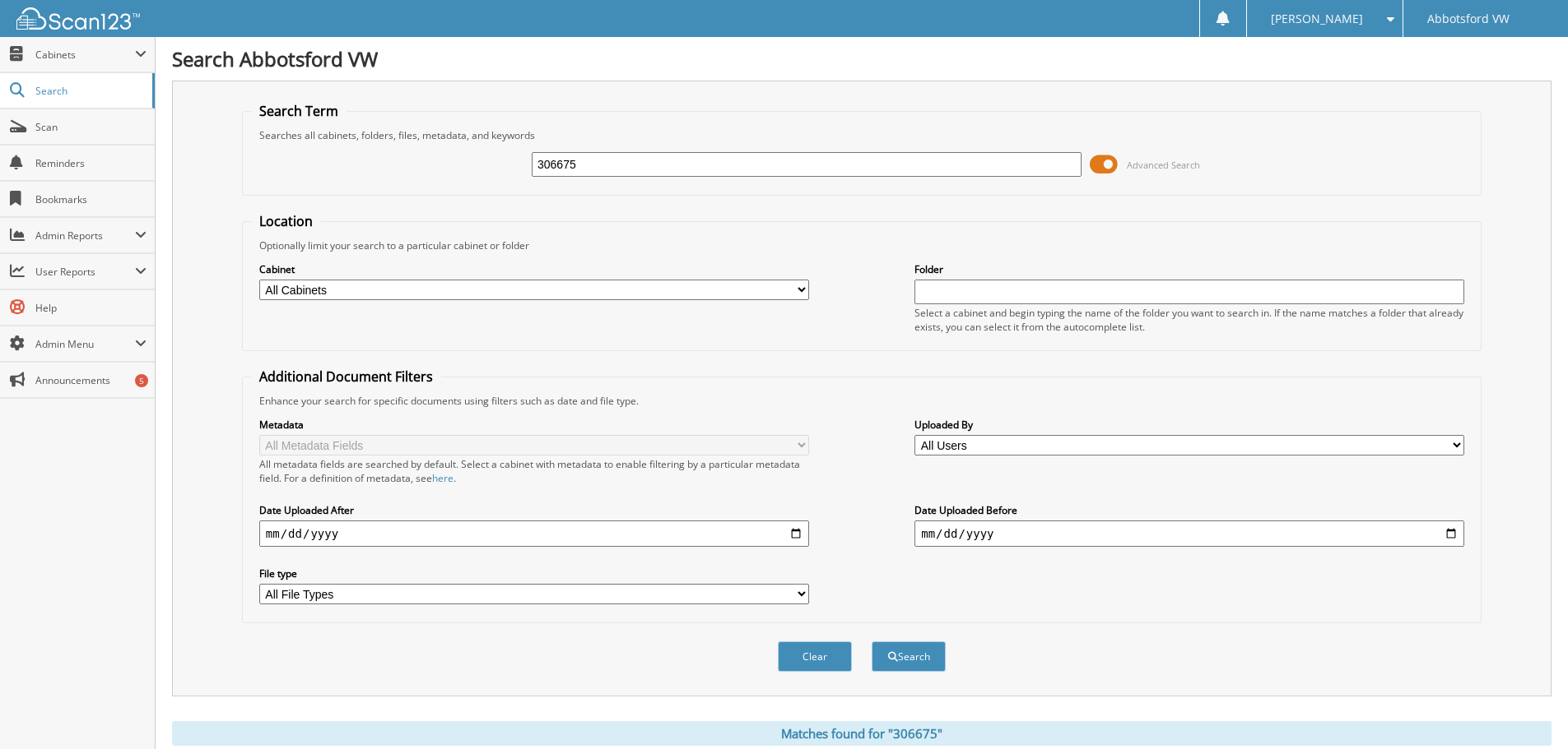
click at [614, 170] on input "306675" at bounding box center [806, 164] width 549 height 25
drag, startPoint x: 613, startPoint y: 168, endPoint x: 402, endPoint y: 153, distance: 211.5
click at [386, 150] on div "306675 Advanced Search" at bounding box center [861, 164] width 1221 height 44
paste input "BTA3542"
click at [554, 163] on input "BTA35425" at bounding box center [806, 164] width 549 height 25
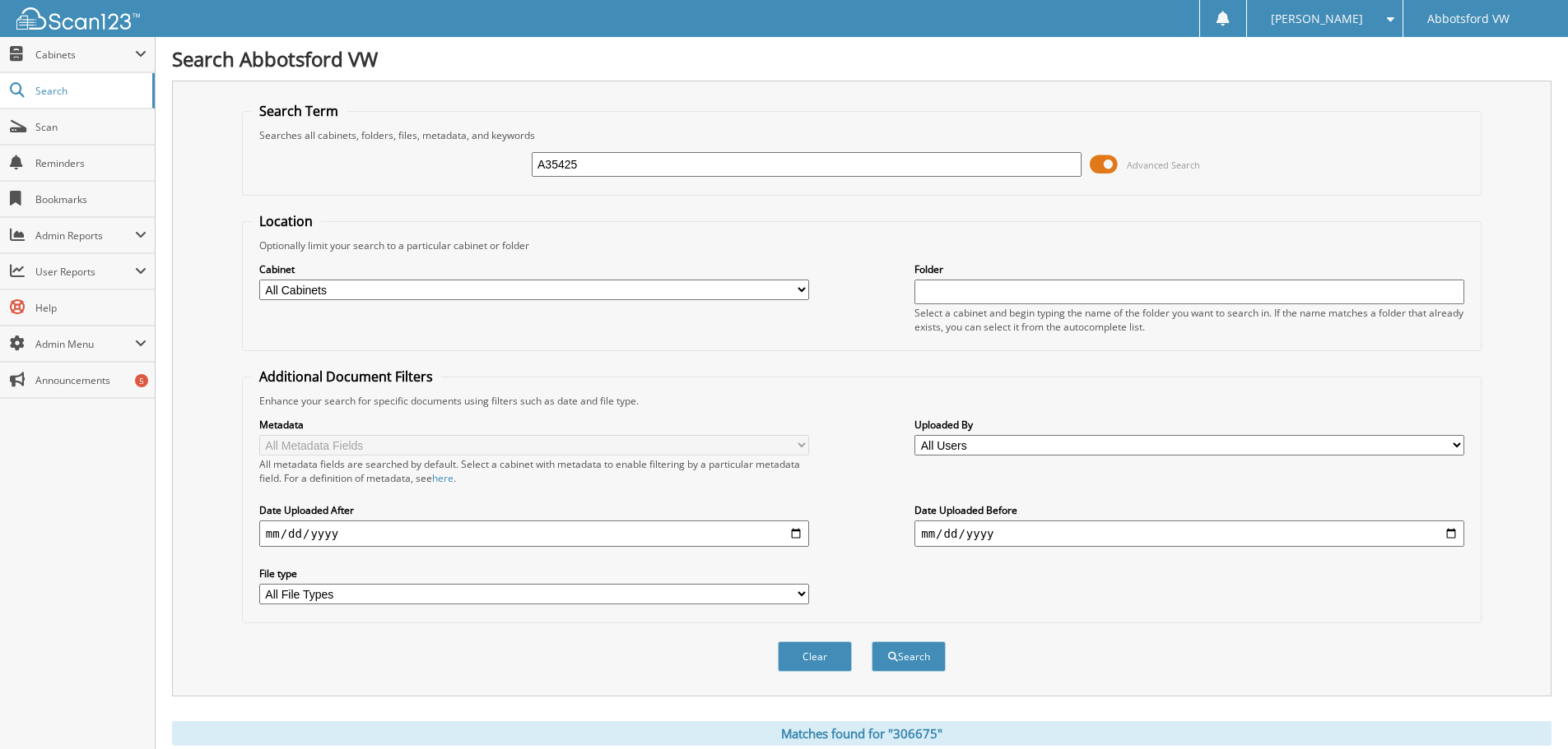
type input "A35425"
click at [872, 641] on button "Search" at bounding box center [908, 657] width 74 height 31
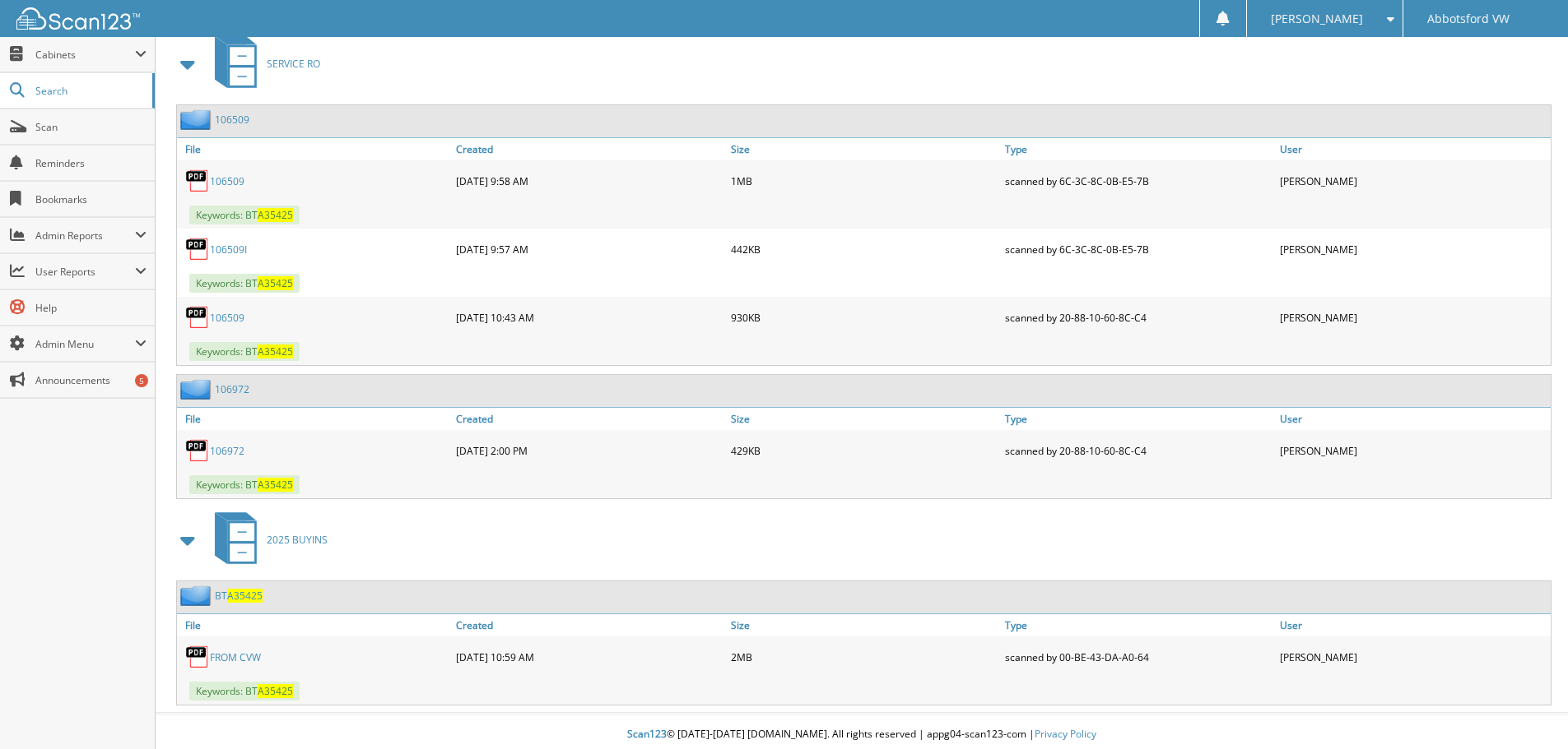
scroll to position [737, 0]
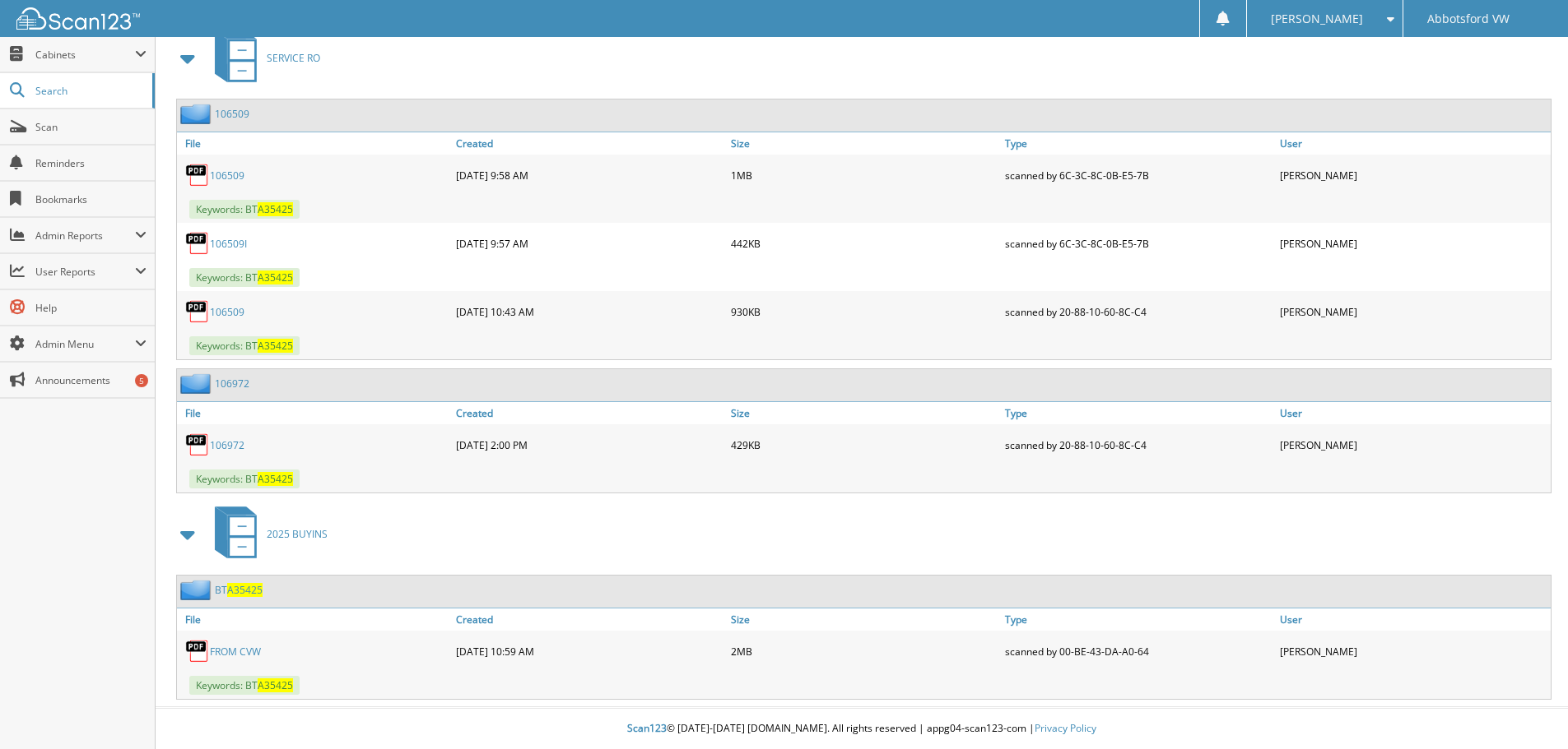
click at [243, 649] on link "FROM CVW" at bounding box center [235, 652] width 51 height 14
